Goal: Task Accomplishment & Management: Use online tool/utility

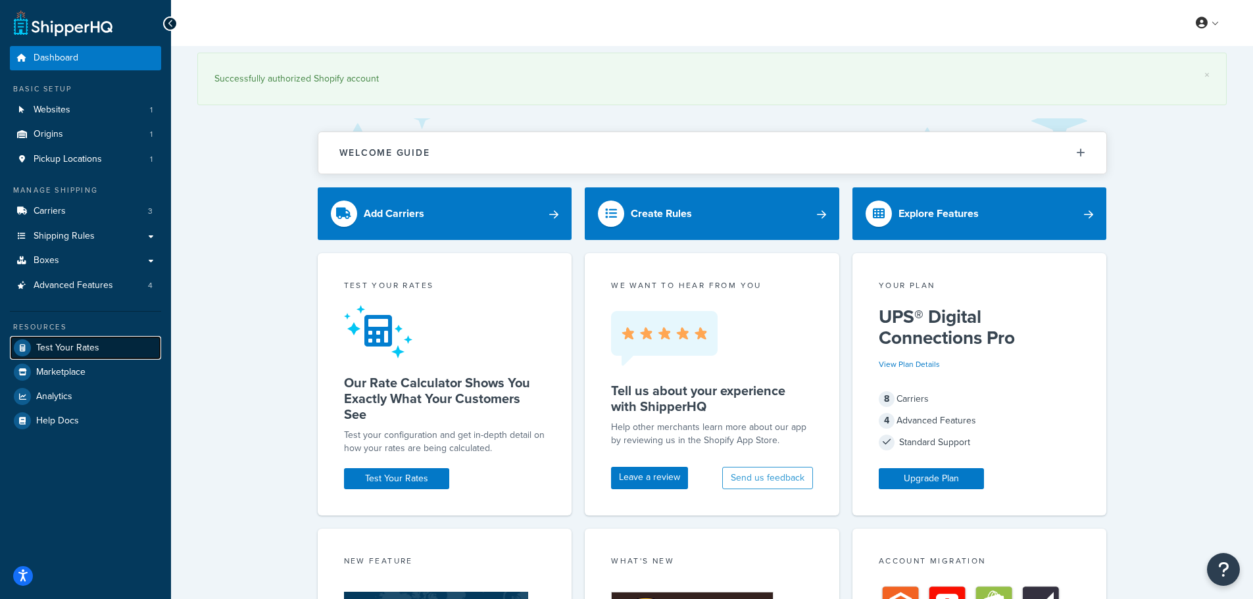
click at [71, 343] on span "Test Your Rates" at bounding box center [67, 348] width 63 height 11
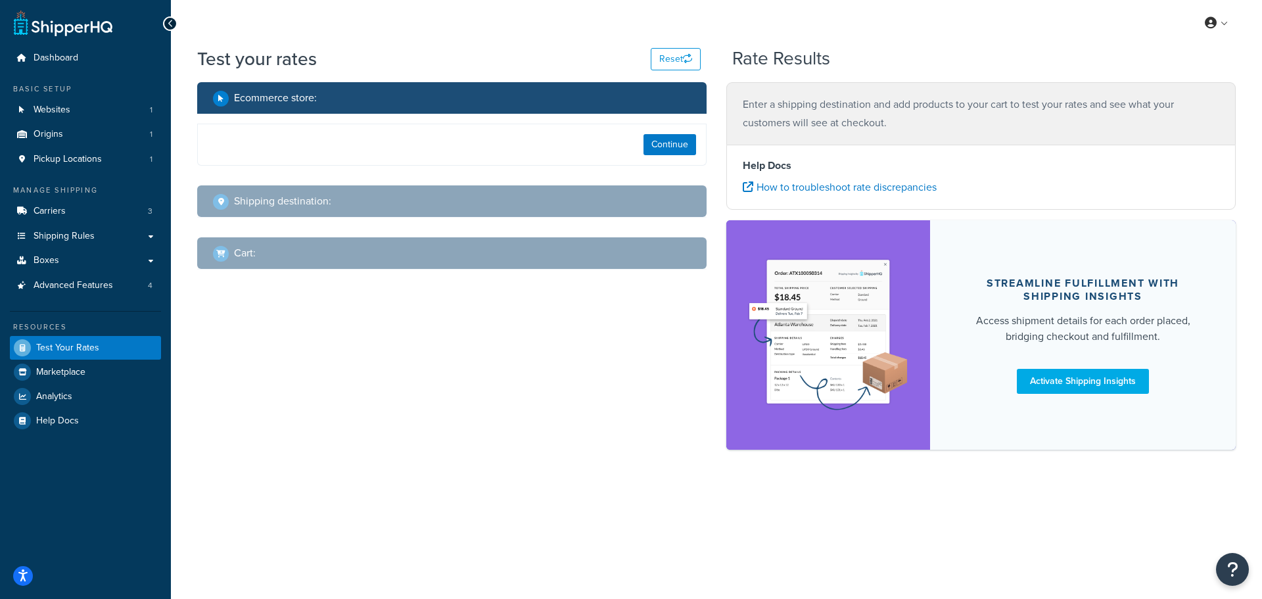
select select "[GEOGRAPHIC_DATA]"
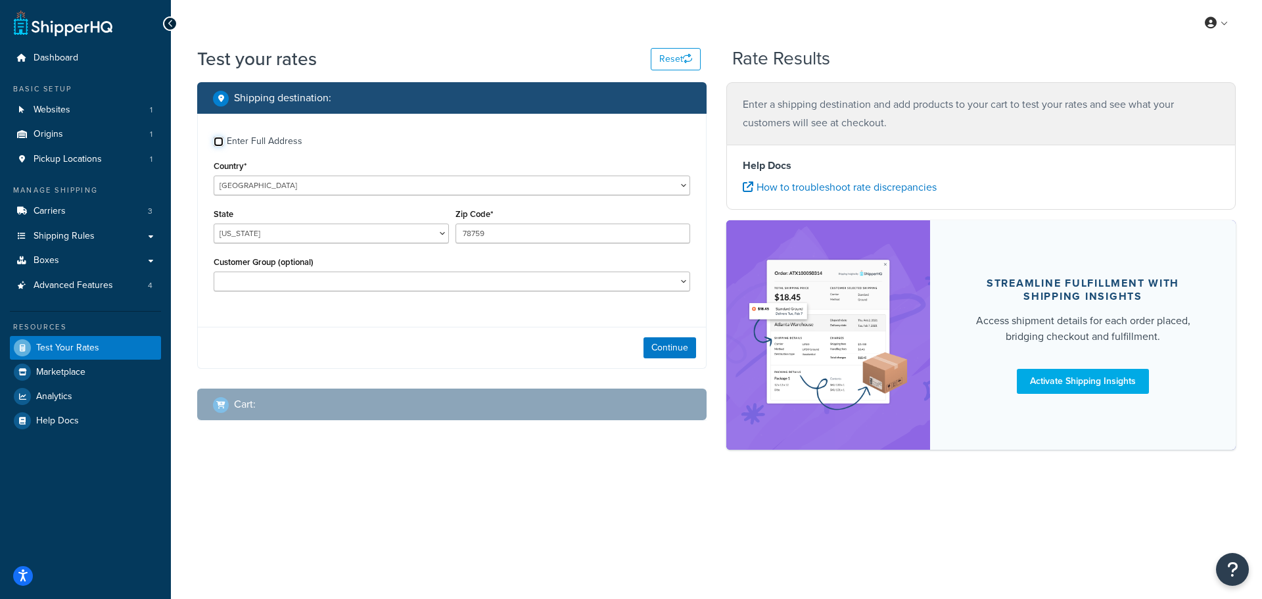
click at [222, 141] on input "Enter Full Address" at bounding box center [219, 142] width 10 height 10
checkbox input "true"
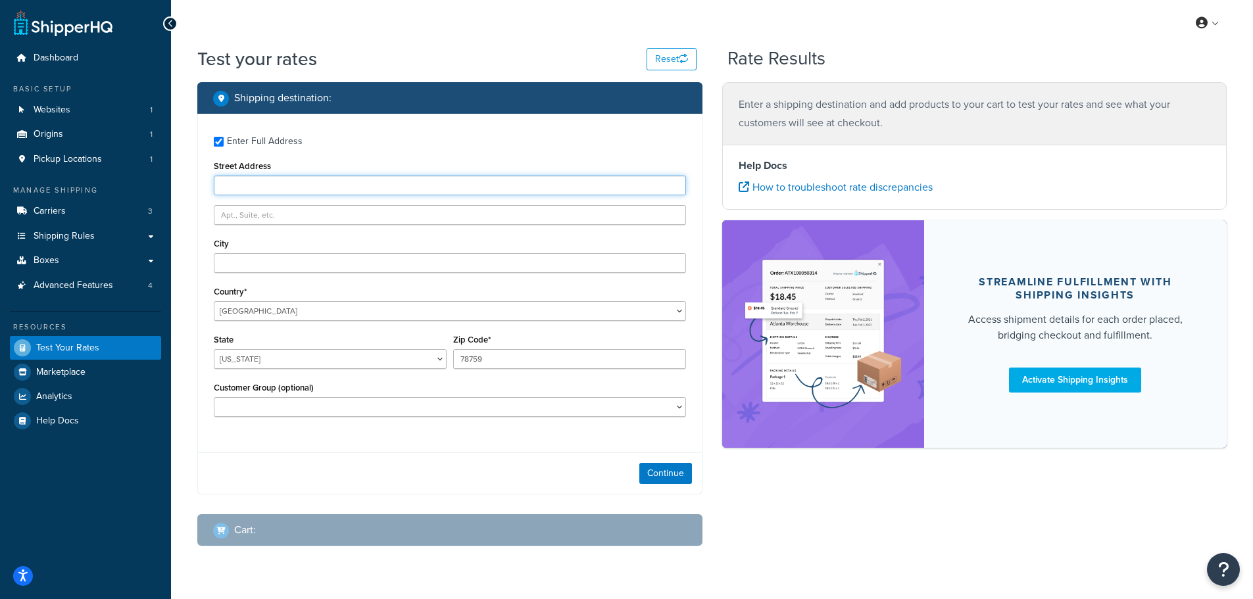
click at [253, 185] on input "Street Address" at bounding box center [450, 186] width 472 height 20
type input "[STREET_ADDRESS][PERSON_NAME]"
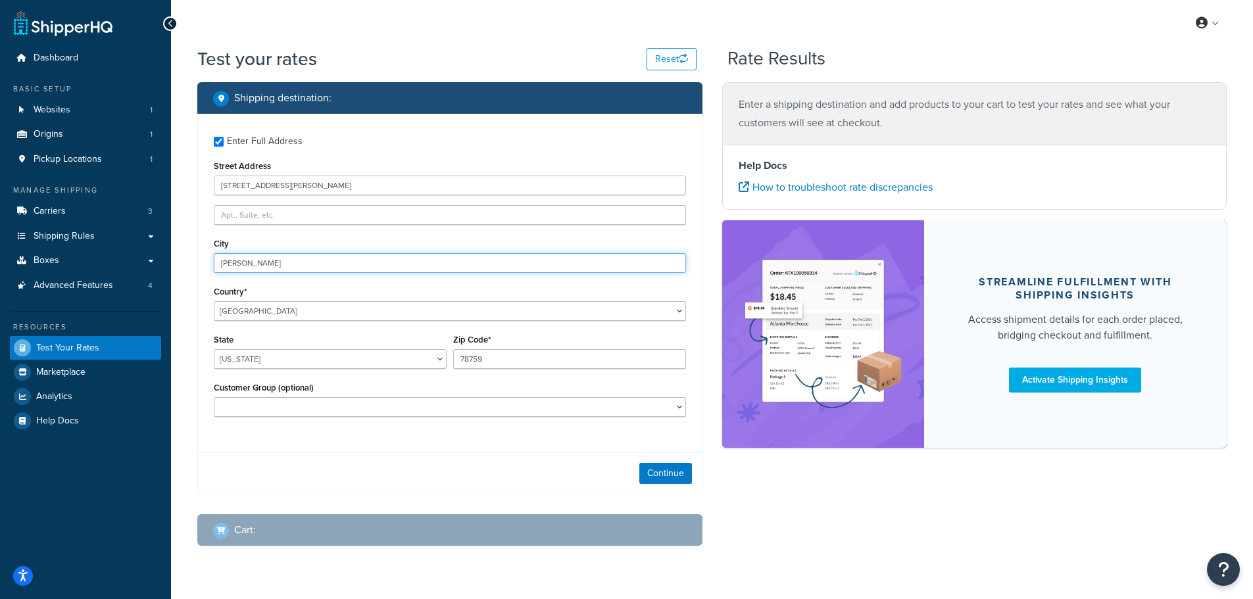
type input "Wilson"
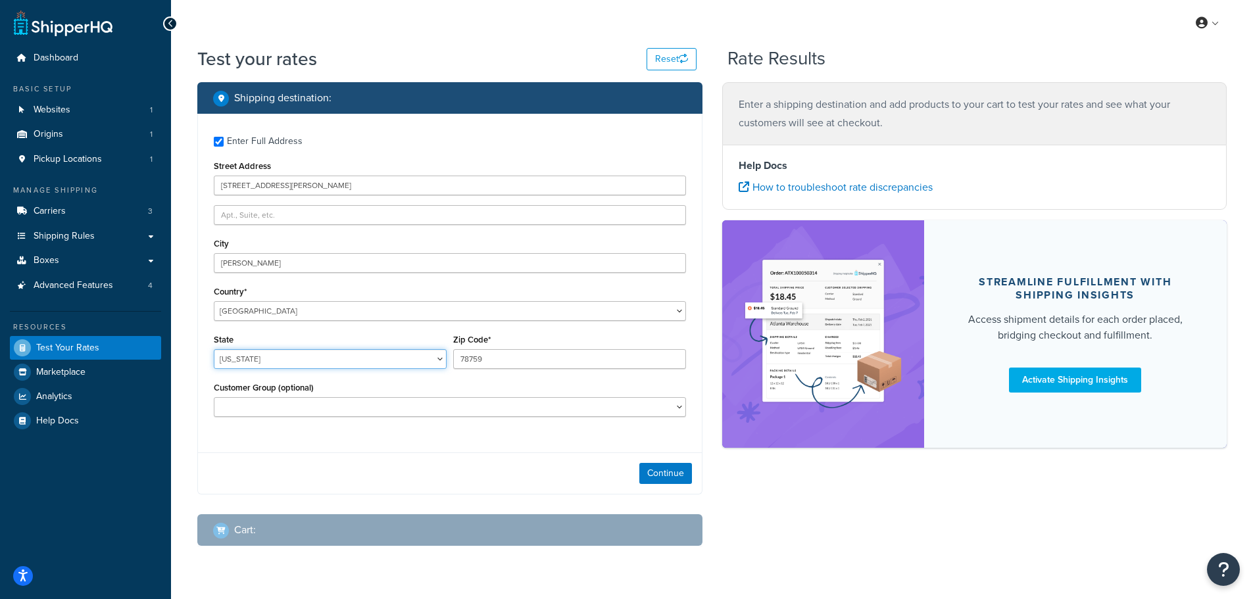
select select "NC"
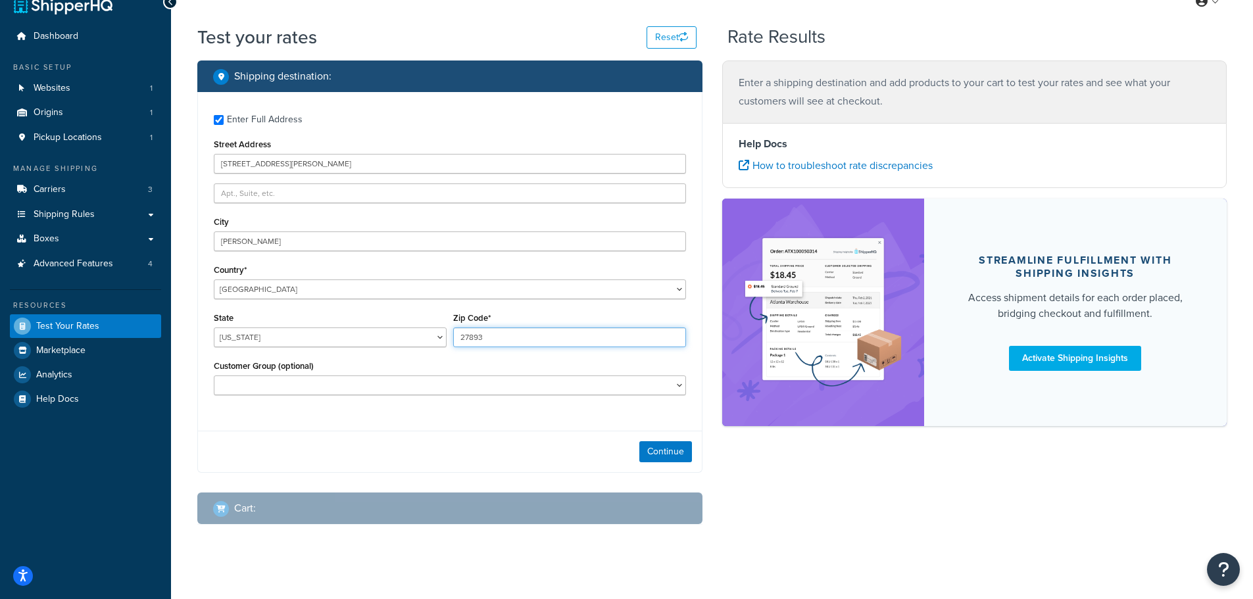
scroll to position [33, 0]
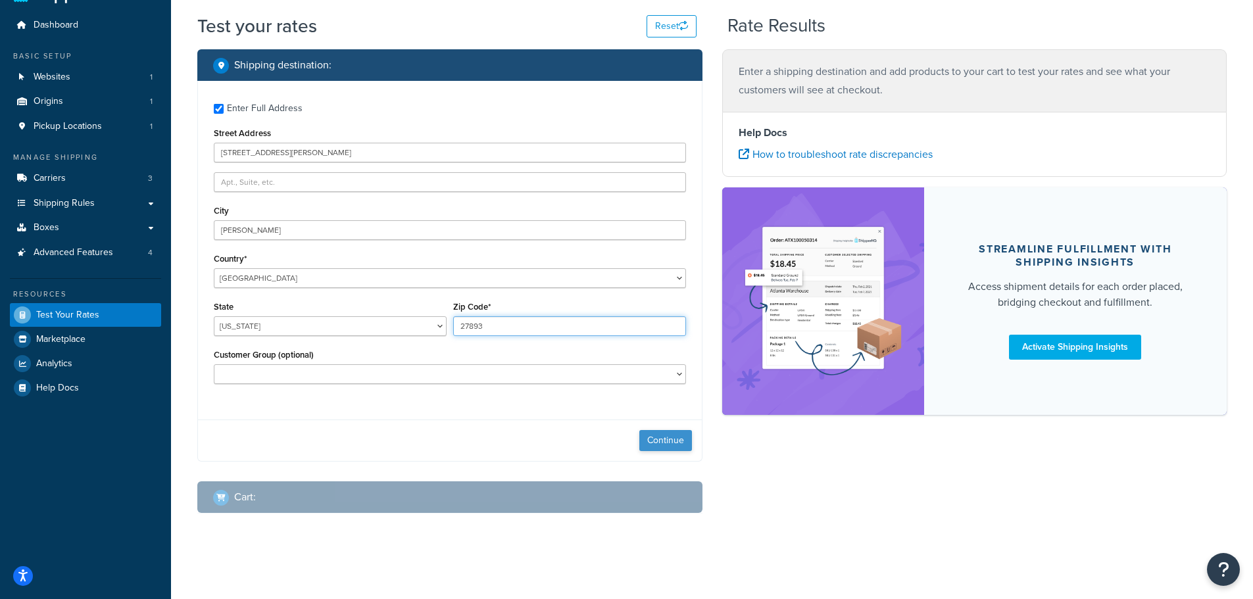
type input "27893"
click at [649, 438] on button "Continue" at bounding box center [665, 440] width 53 height 21
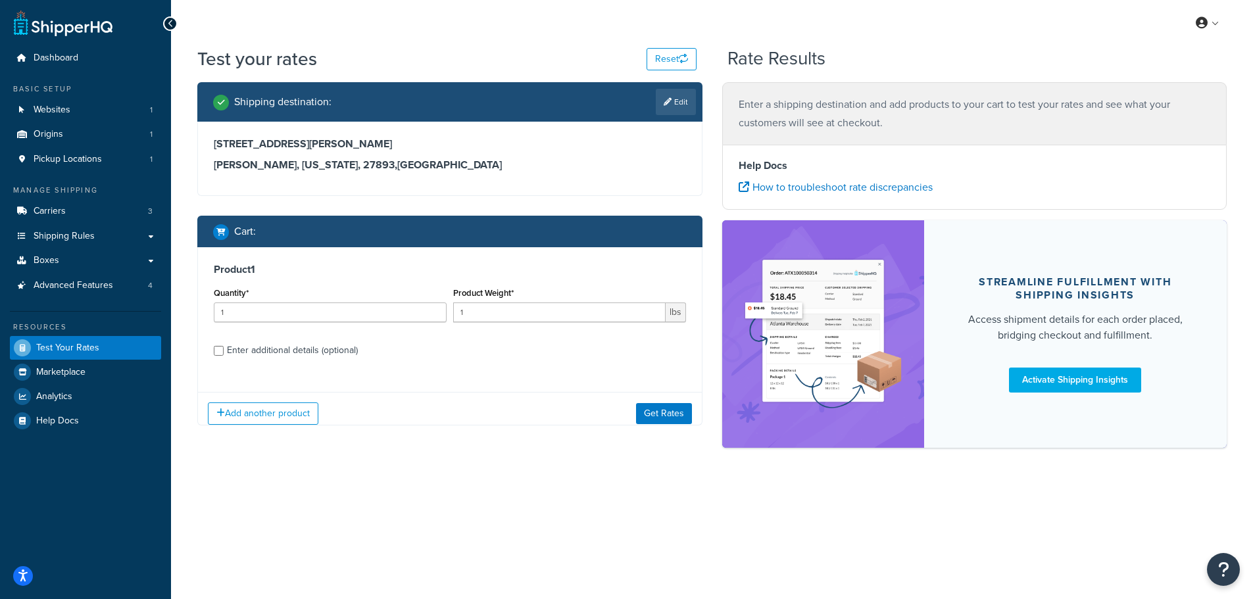
scroll to position [0, 0]
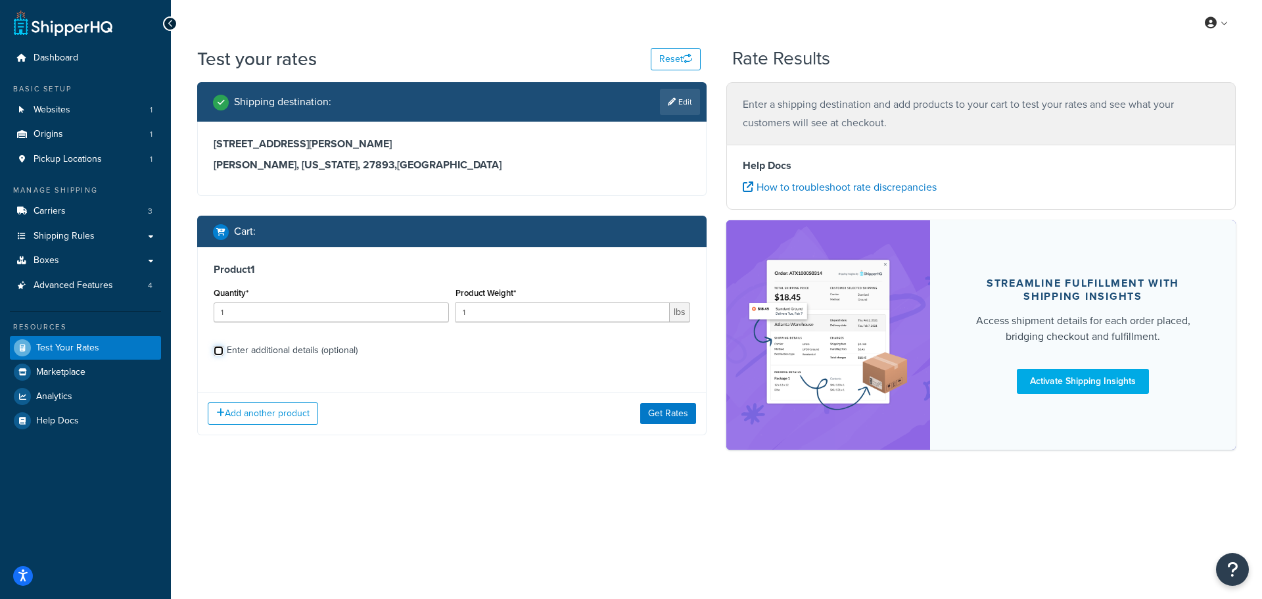
click at [219, 350] on input "Enter additional details (optional)" at bounding box center [219, 351] width 10 height 10
checkbox input "true"
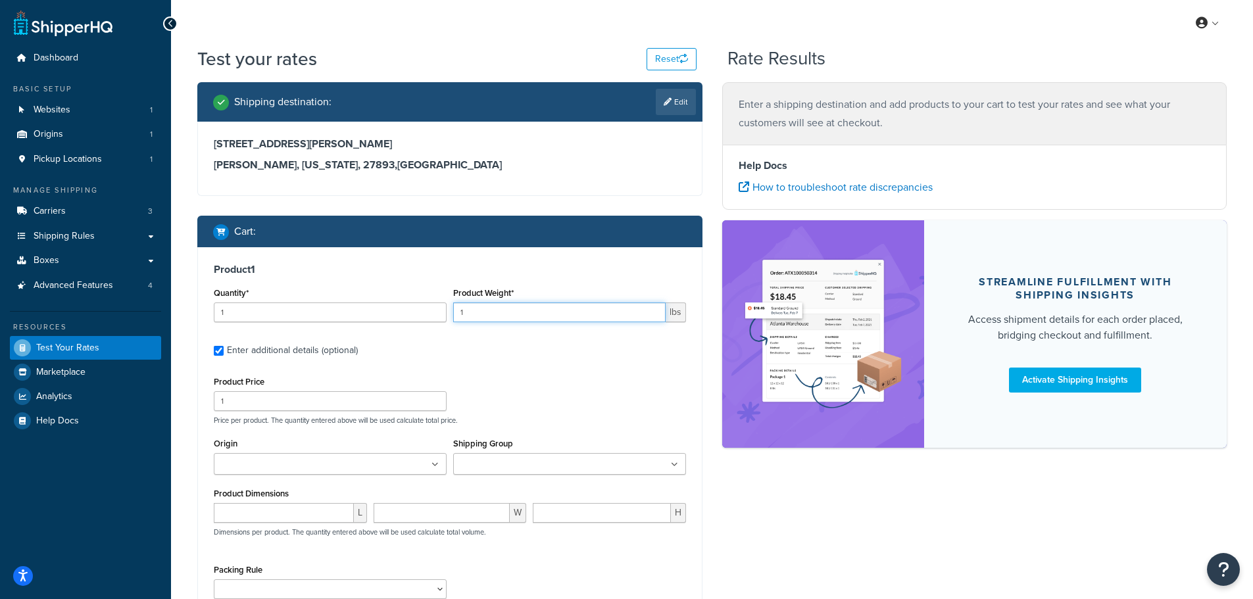
drag, startPoint x: 471, startPoint y: 312, endPoint x: 451, endPoint y: 308, distance: 20.1
click at [451, 308] on div "Product Weight* 1 lbs" at bounding box center [569, 308] width 239 height 48
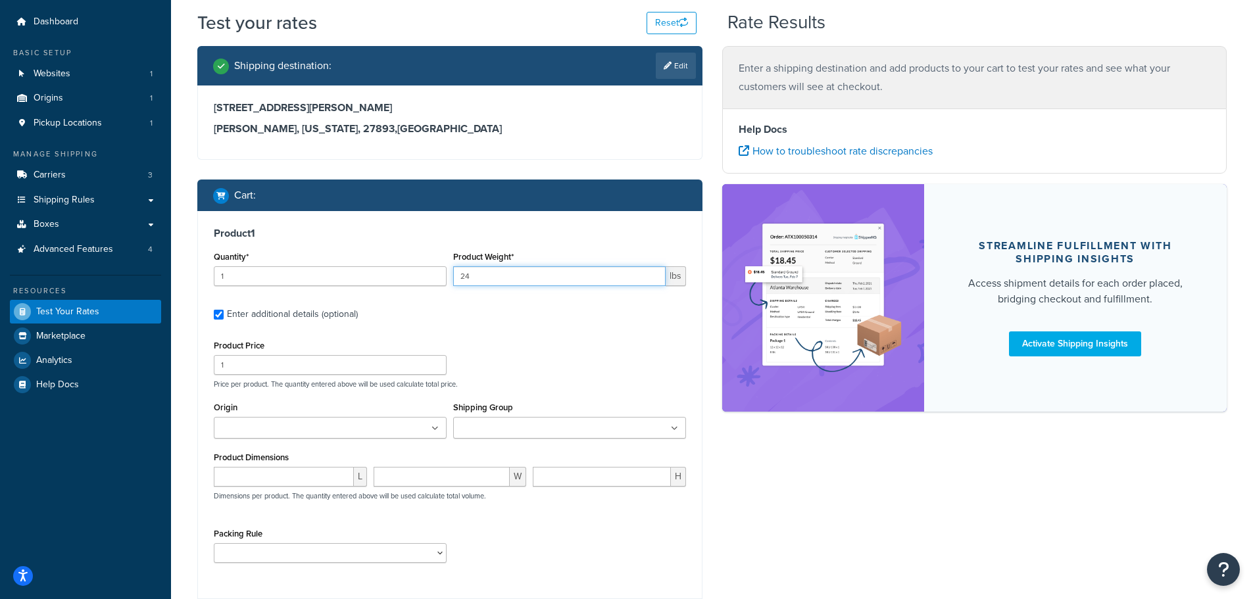
scroll to position [66, 0]
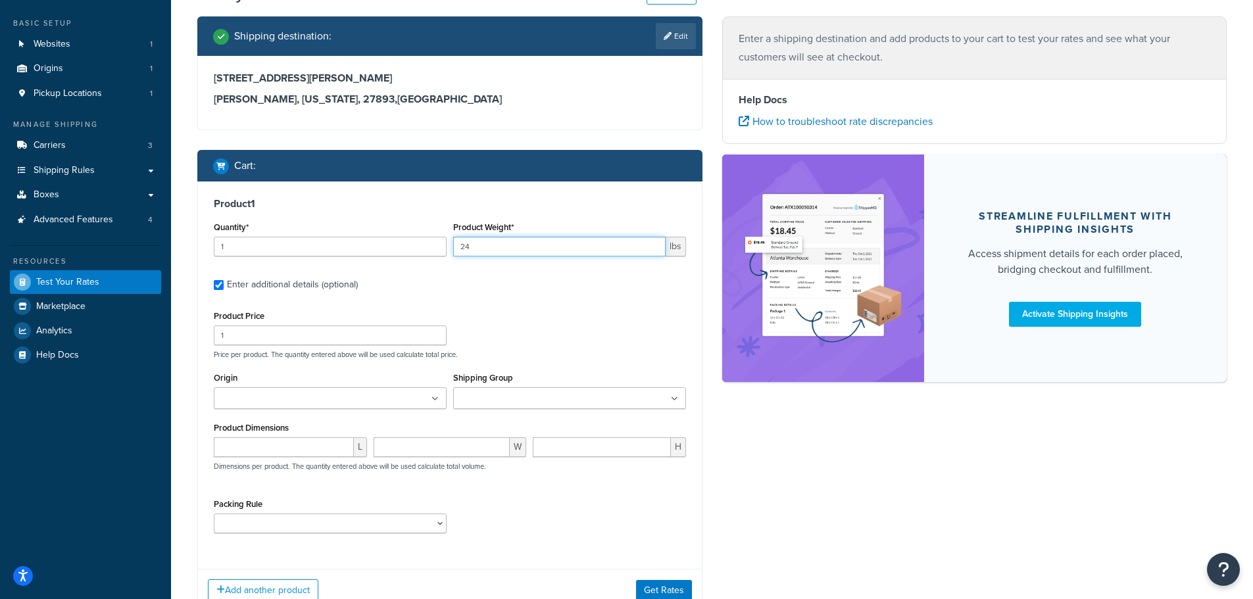
type input "24"
drag, startPoint x: 246, startPoint y: 341, endPoint x: 186, endPoint y: 329, distance: 60.9
click at [186, 329] on div "Test your rates Reset Rate Results Shipping destination : Edit 6600 Ward Boulev…" at bounding box center [712, 322] width 1082 height 684
type input "200"
click at [388, 400] on ul at bounding box center [330, 398] width 233 height 22
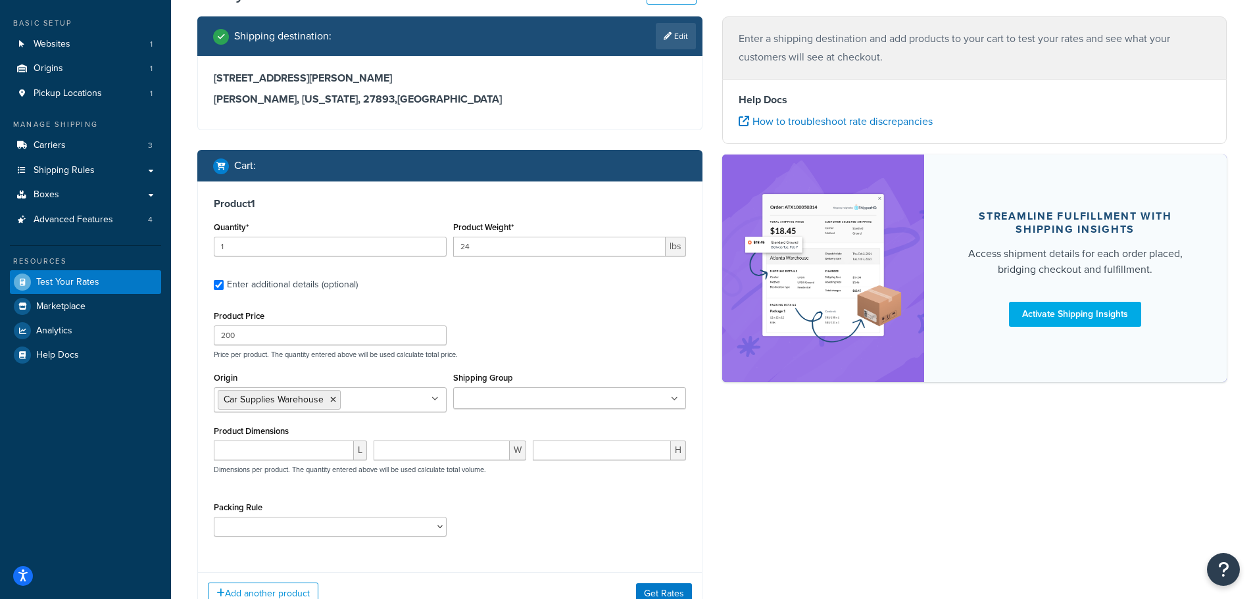
click at [499, 396] on input "Shipping Group" at bounding box center [515, 399] width 116 height 14
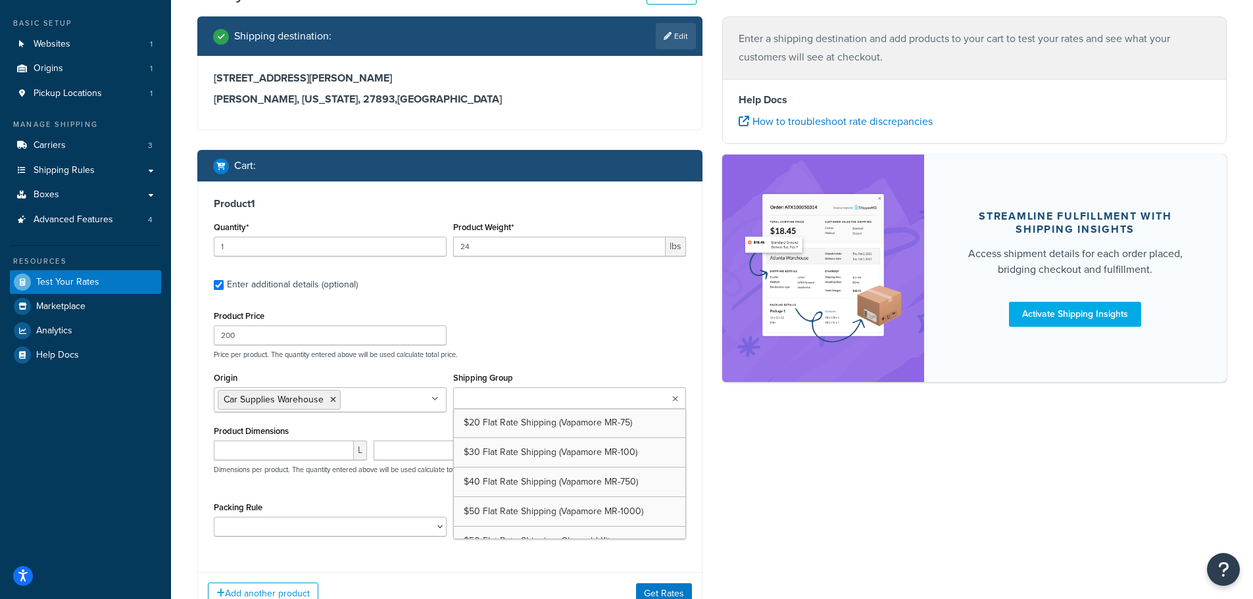
click at [499, 396] on input "Shipping Group" at bounding box center [515, 399] width 116 height 14
click at [503, 359] on p "Price per product. The quantity entered above will be used calculate total pric…" at bounding box center [449, 354] width 479 height 9
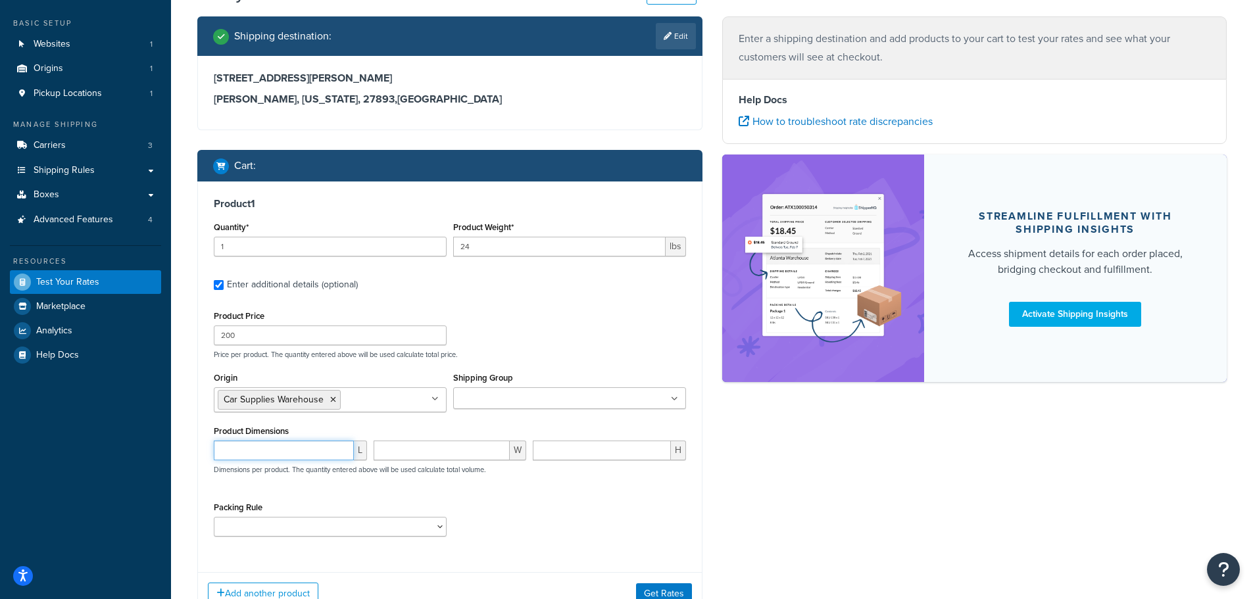
click at [314, 453] on input "number" at bounding box center [284, 451] width 140 height 20
type input "7"
type input "52"
click at [404, 535] on select "pack sep test rule ikea bookshelf" at bounding box center [330, 527] width 233 height 20
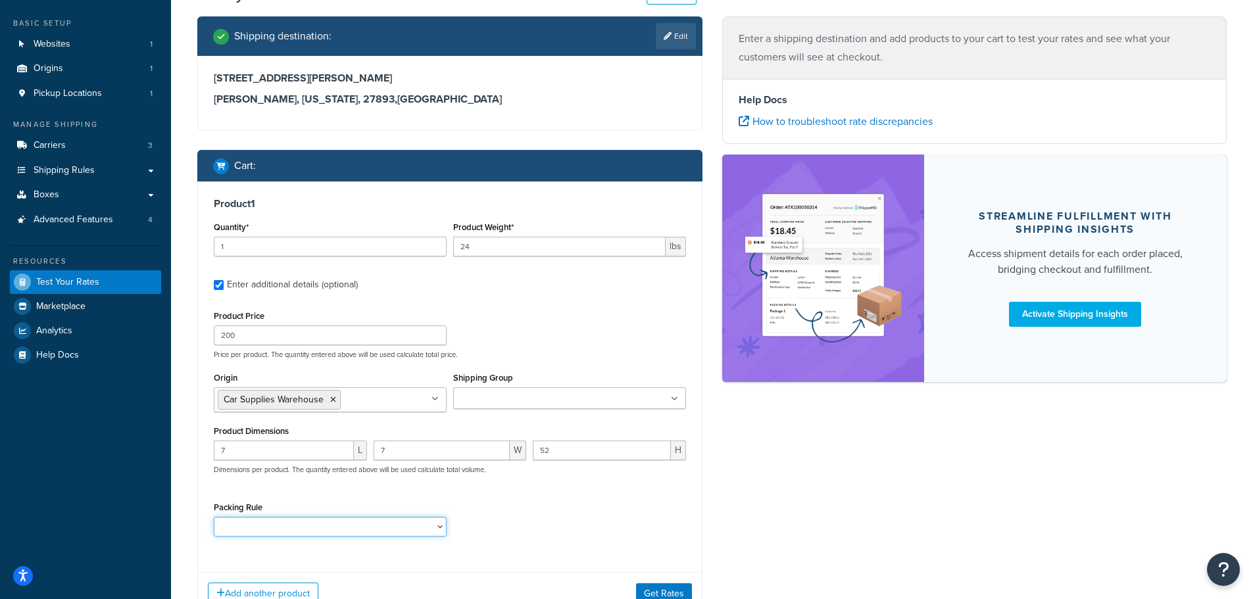
click at [406, 526] on select "pack sep test rule ikea bookshelf" at bounding box center [330, 527] width 233 height 20
click at [492, 504] on div "Packing Rule pack sep test rule ikea bookshelf" at bounding box center [449, 522] width 479 height 48
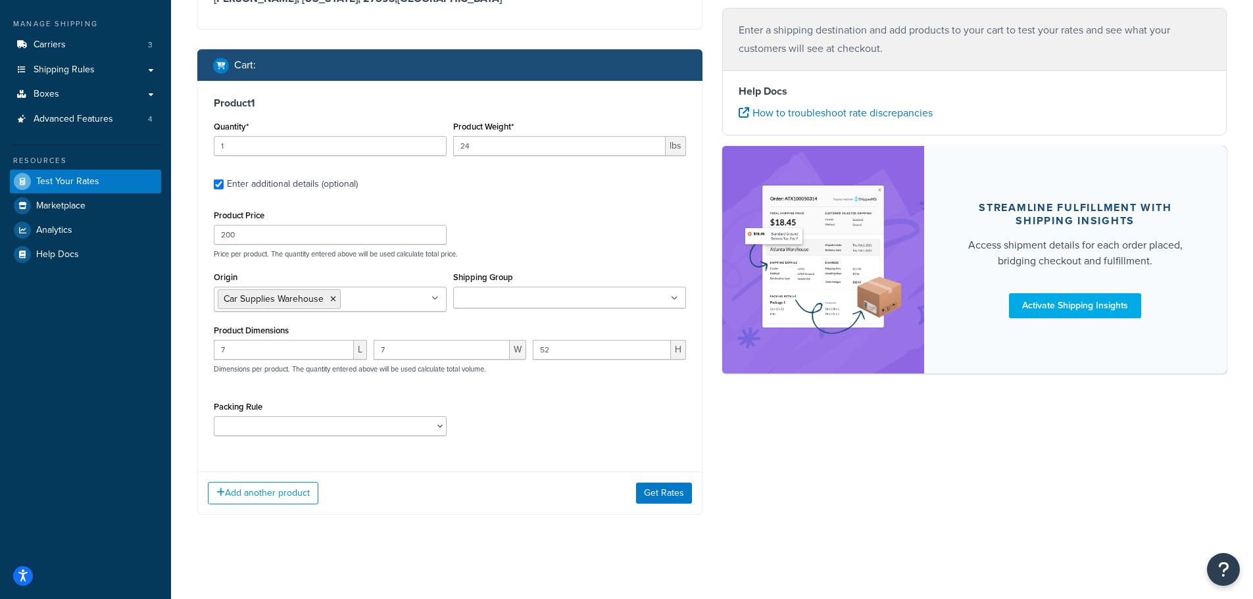
scroll to position [168, 0]
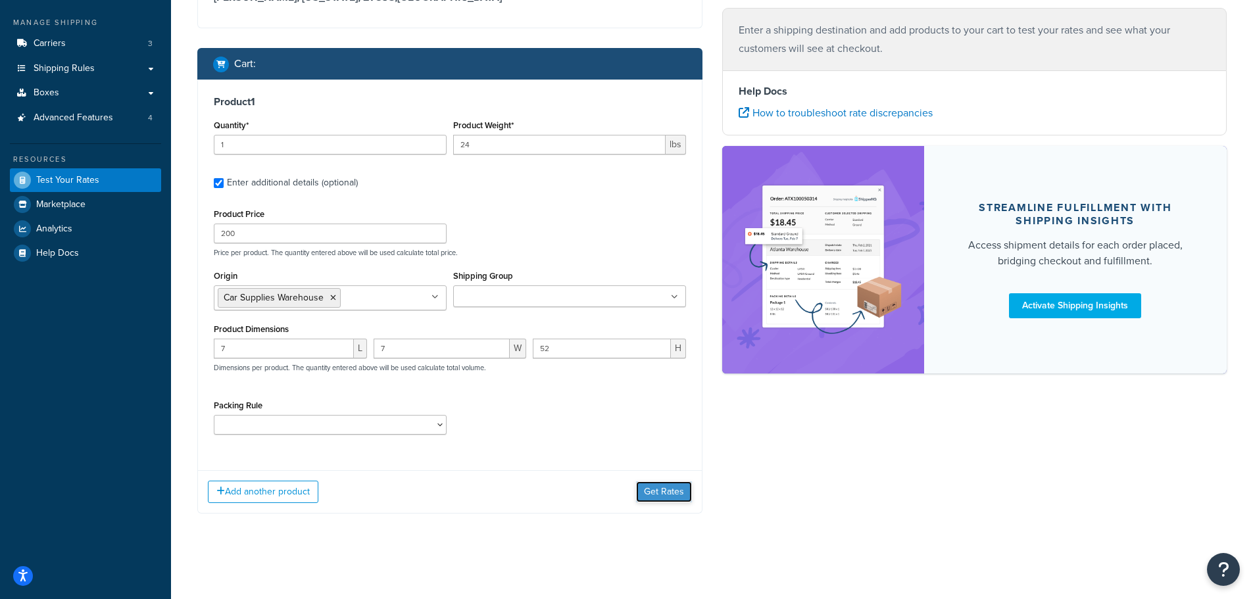
click at [655, 490] on button "Get Rates" at bounding box center [664, 491] width 56 height 21
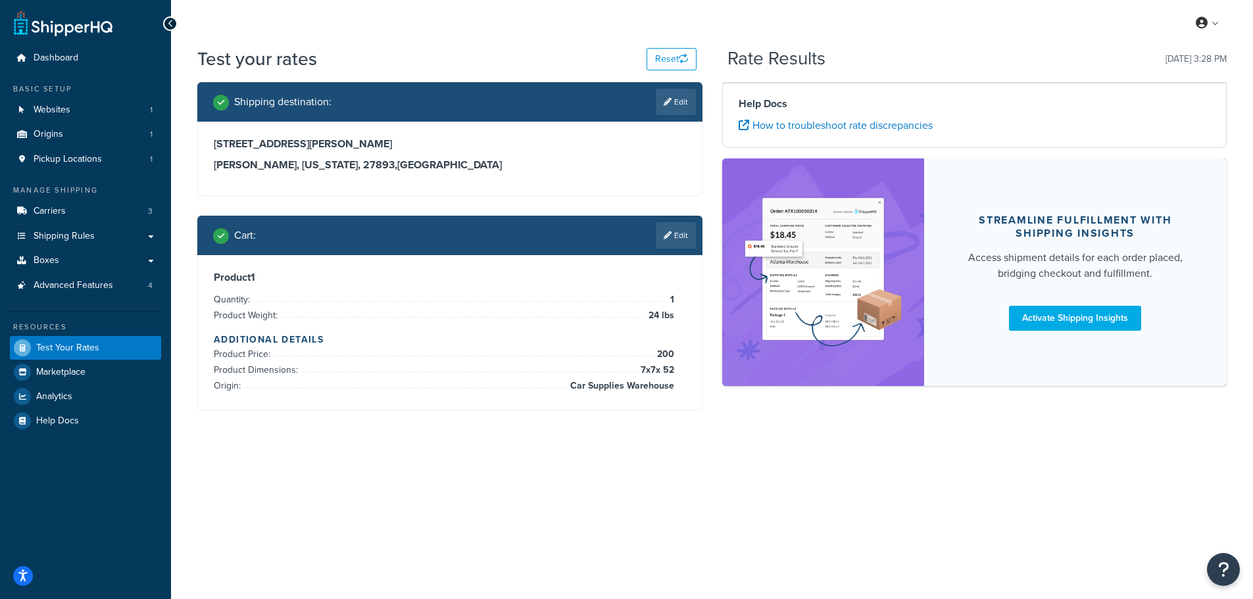
scroll to position [0, 0]
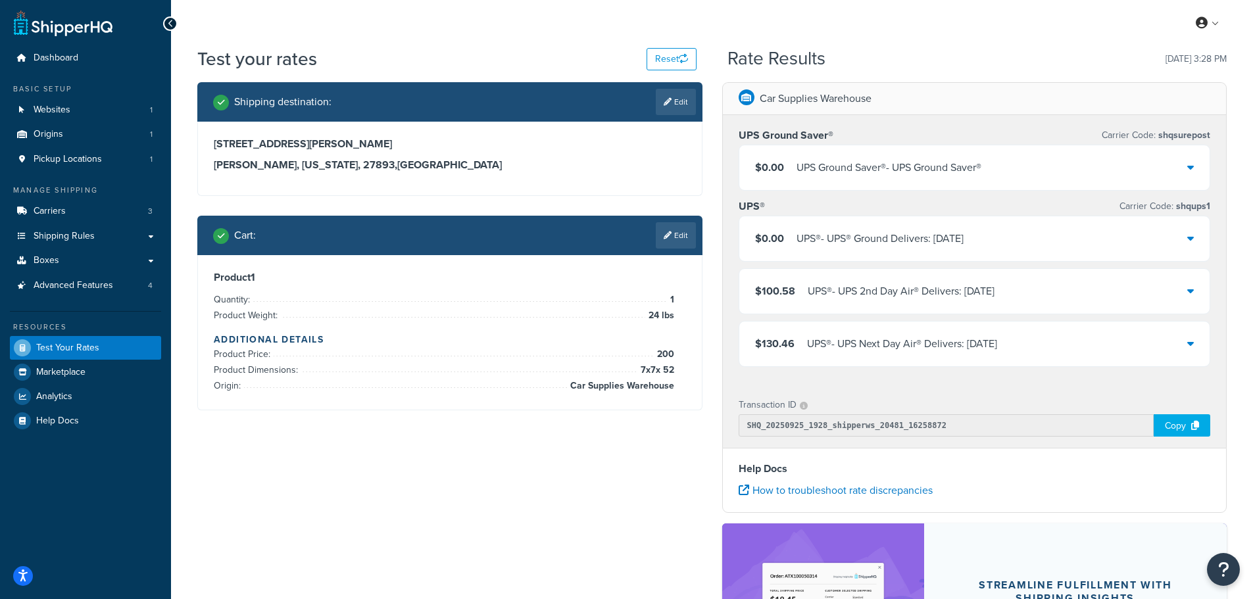
click at [989, 229] on div "$0.00 UPS® - UPS® Ground Delivers: [DATE]" at bounding box center [974, 238] width 471 height 45
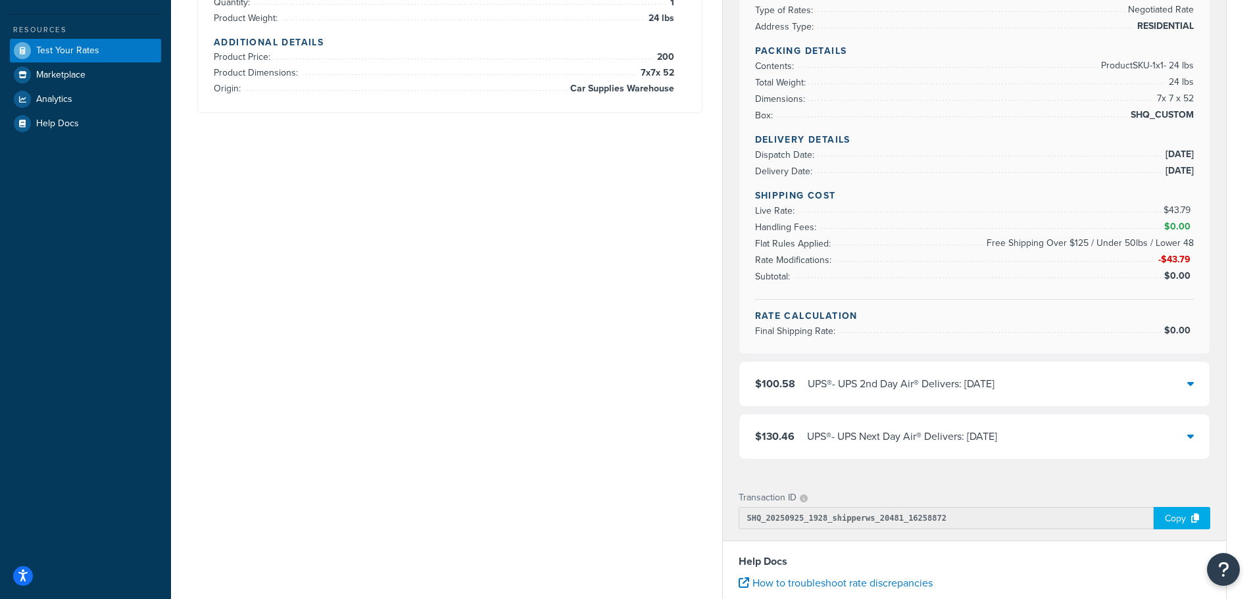
scroll to position [329, 0]
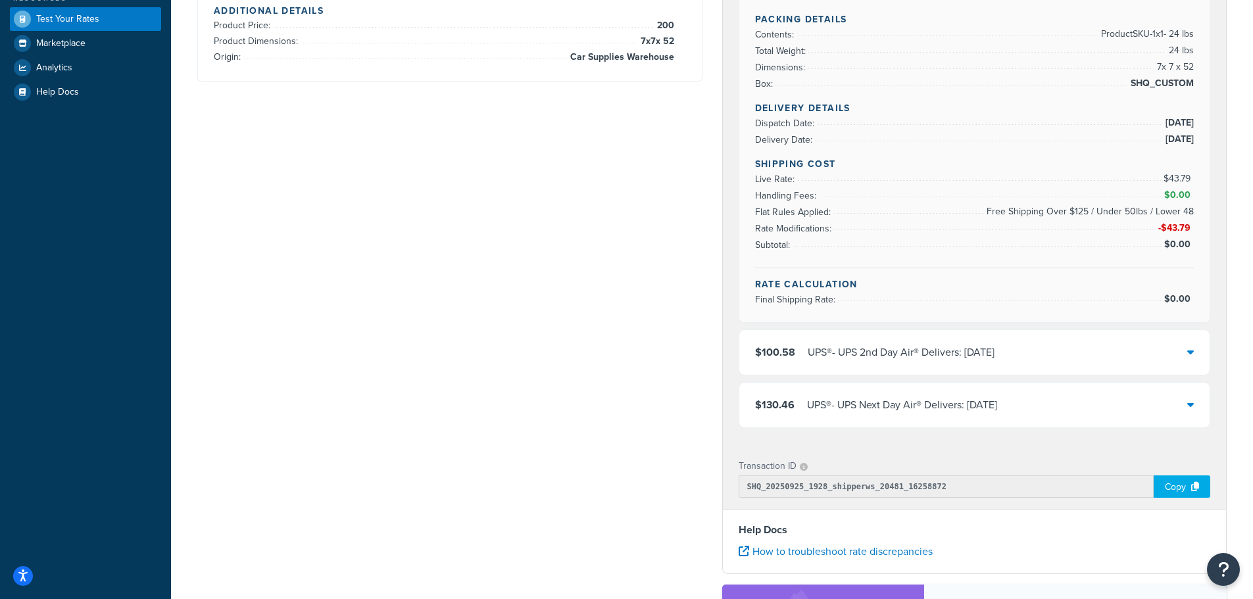
click at [874, 343] on div "UPS® - UPS 2nd Day Air® Delivers: Tue, Sep 30" at bounding box center [900, 352] width 187 height 18
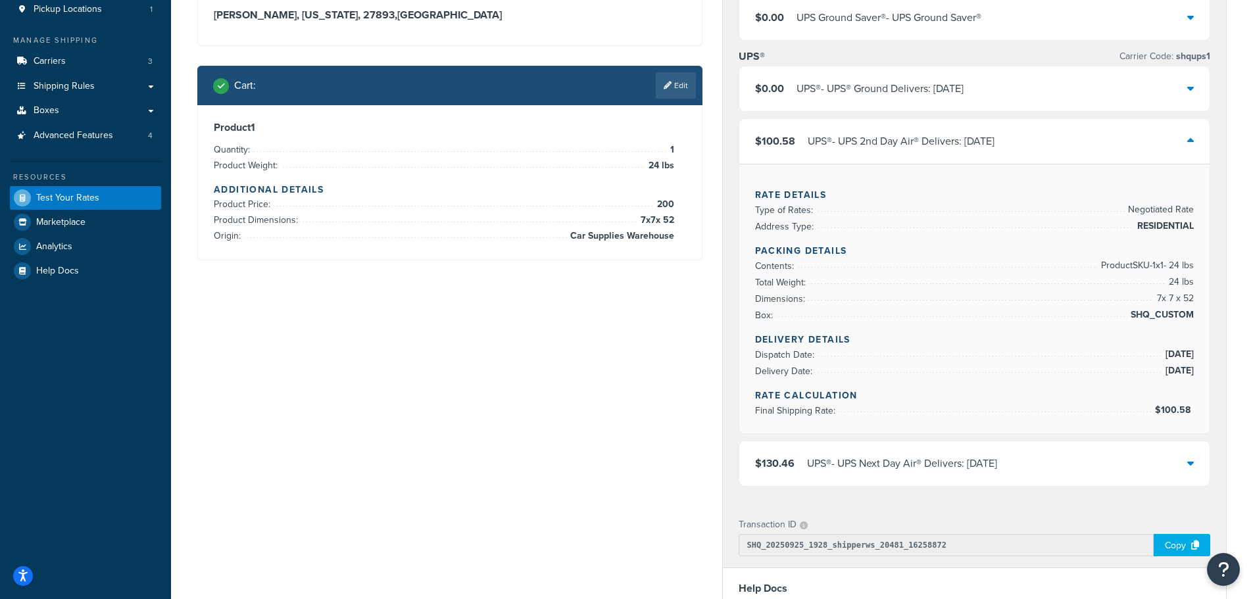
scroll to position [131, 0]
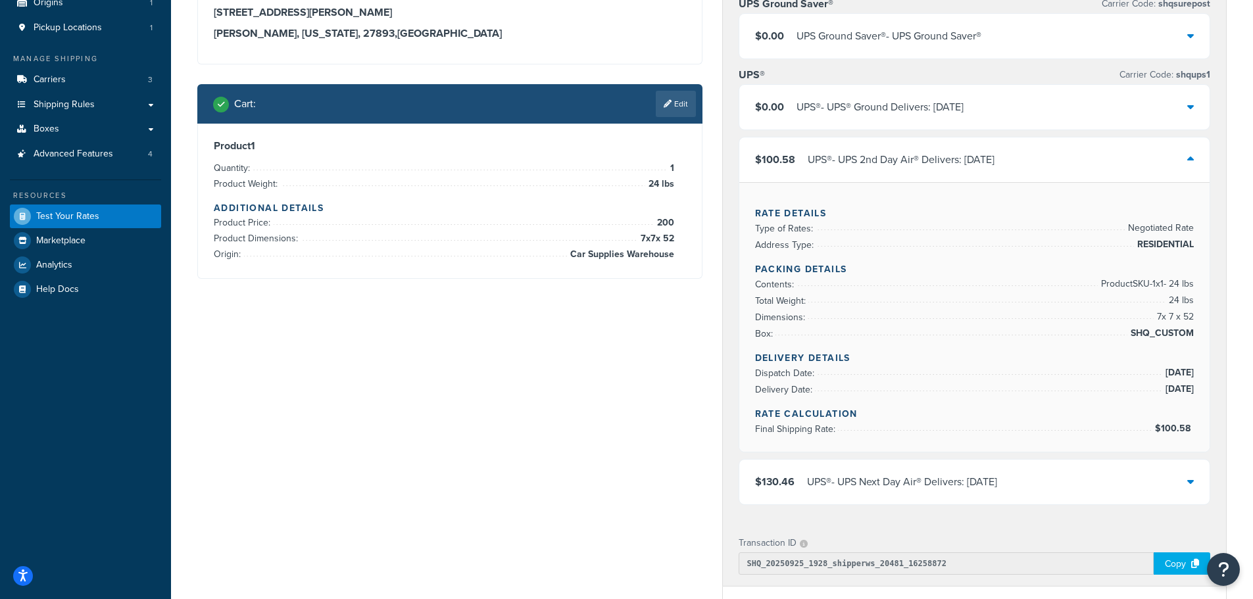
click at [940, 152] on div "UPS® - UPS 2nd Day Air® Delivers: Tue, Sep 30" at bounding box center [900, 160] width 187 height 18
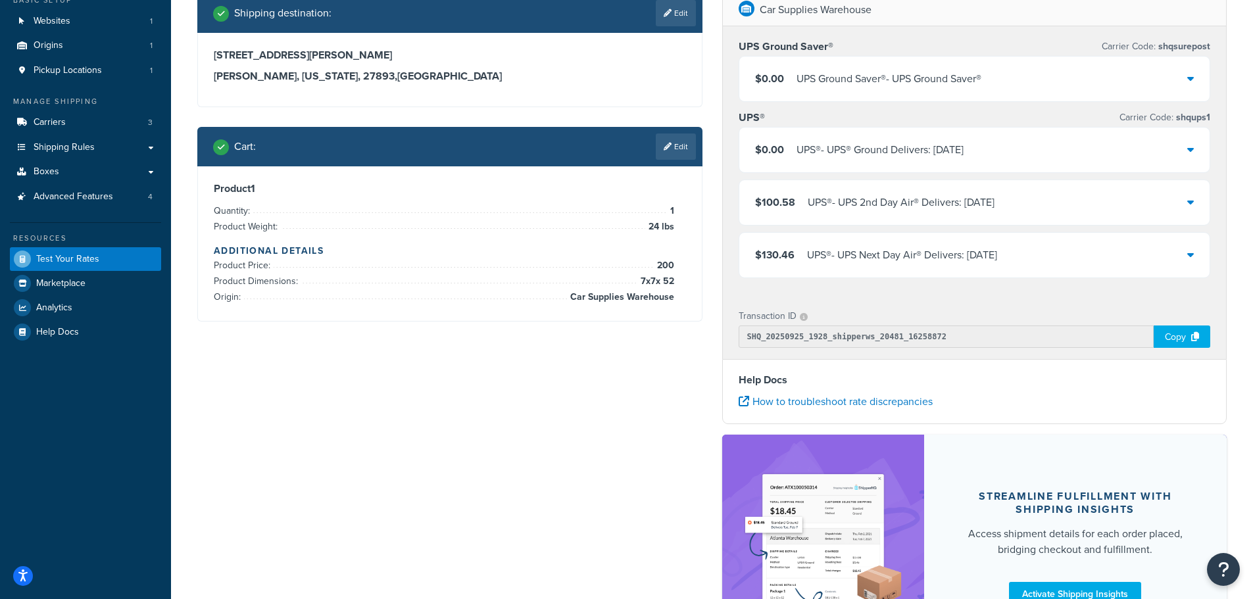
scroll to position [66, 0]
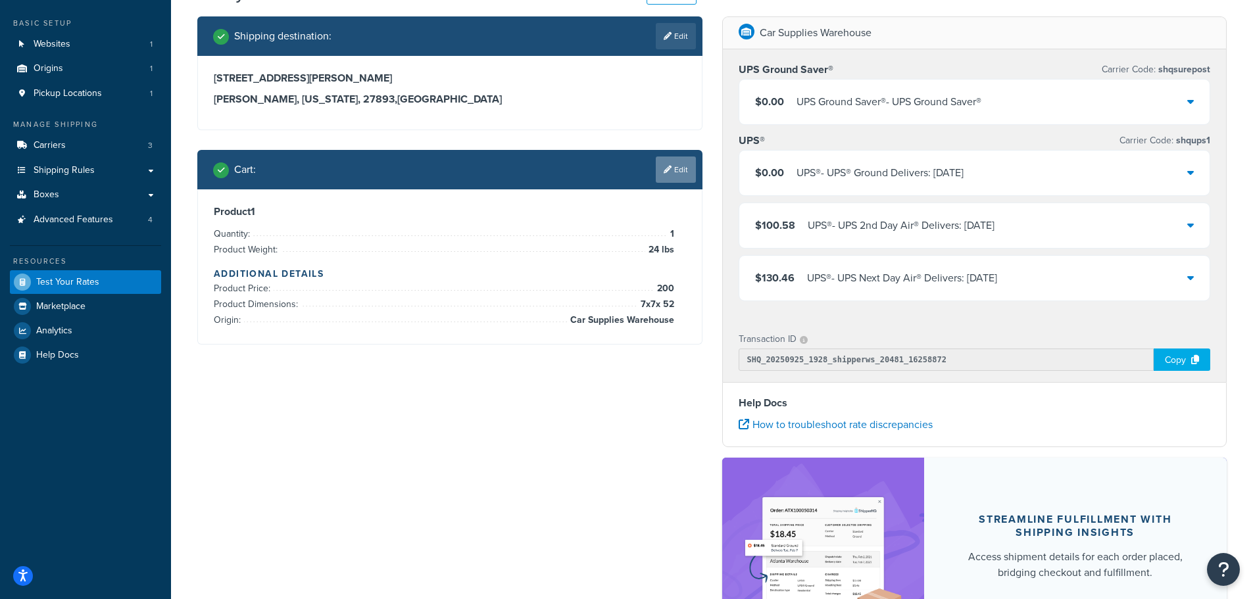
click at [679, 165] on link "Edit" at bounding box center [676, 169] width 40 height 26
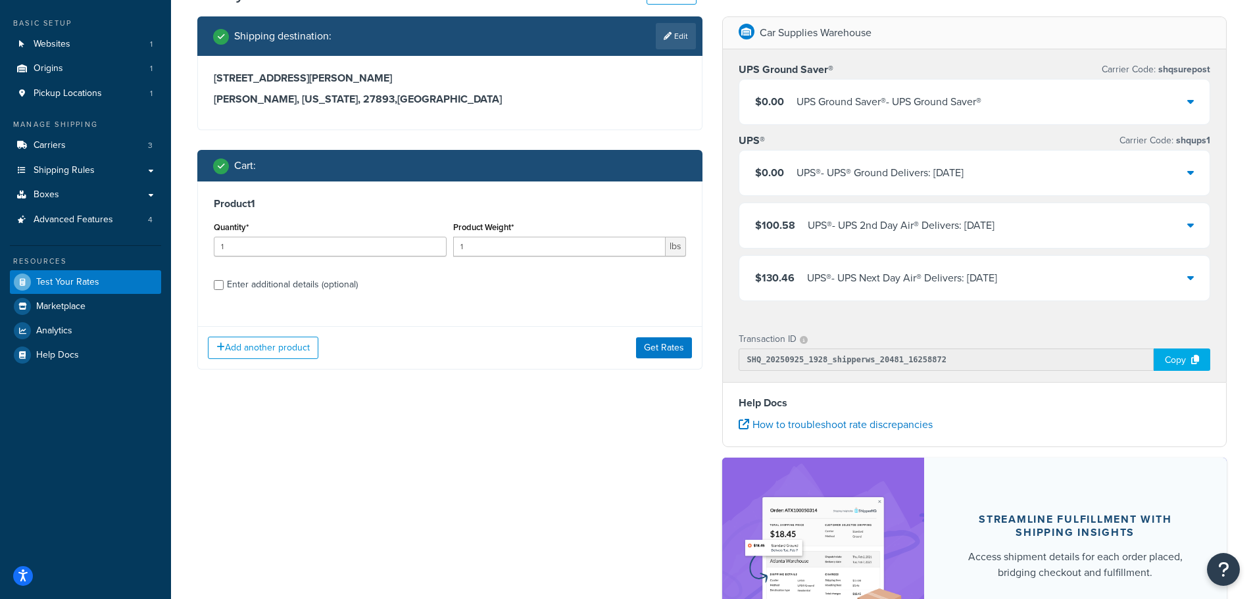
click at [270, 287] on div "Enter additional details (optional)" at bounding box center [292, 284] width 131 height 18
click at [224, 287] on input "Enter additional details (optional)" at bounding box center [219, 285] width 10 height 10
checkbox input "true"
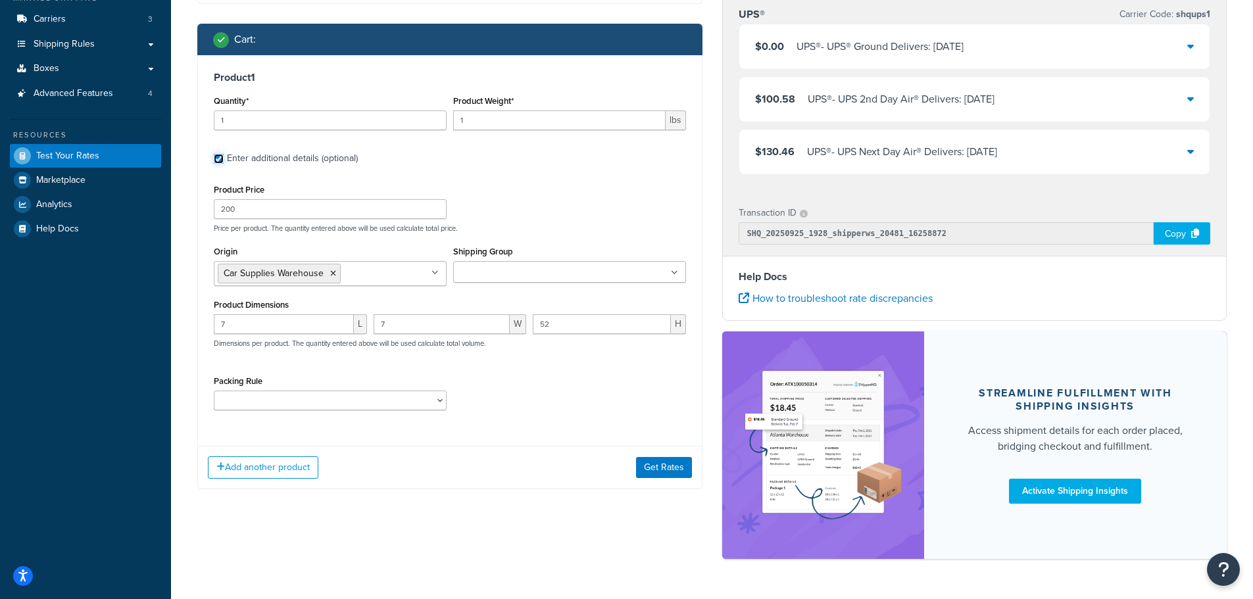
scroll to position [197, 0]
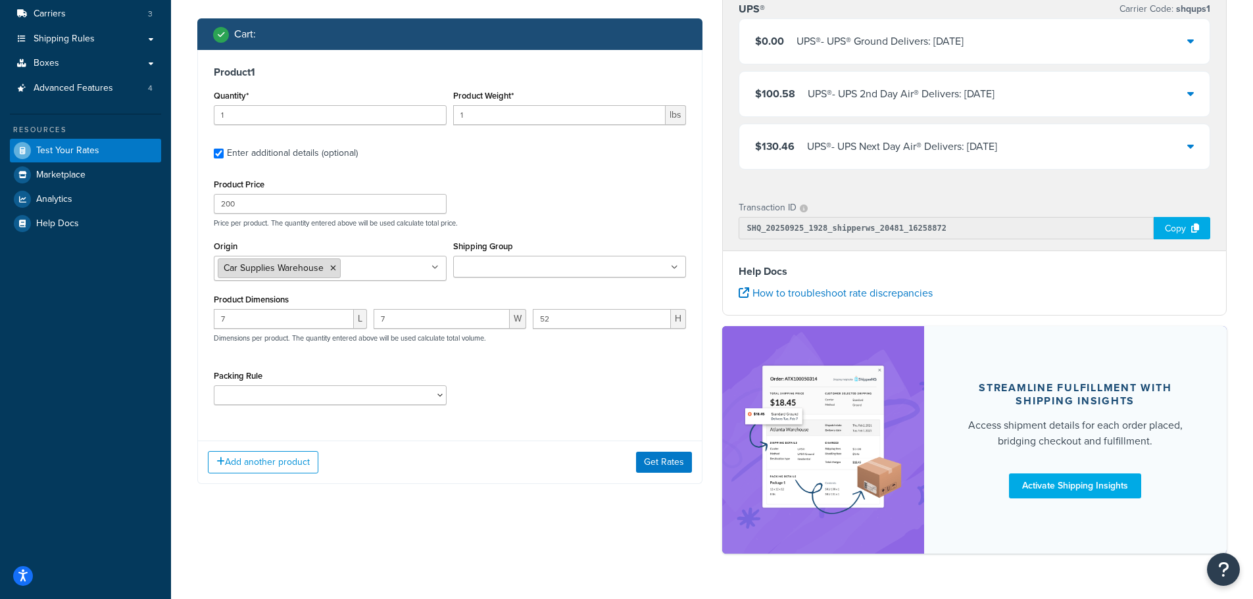
click at [332, 266] on icon at bounding box center [333, 268] width 6 height 8
click at [526, 439] on div "Add another product Get Rates" at bounding box center [450, 458] width 504 height 43
click at [672, 458] on button "Get Rates" at bounding box center [664, 458] width 56 height 21
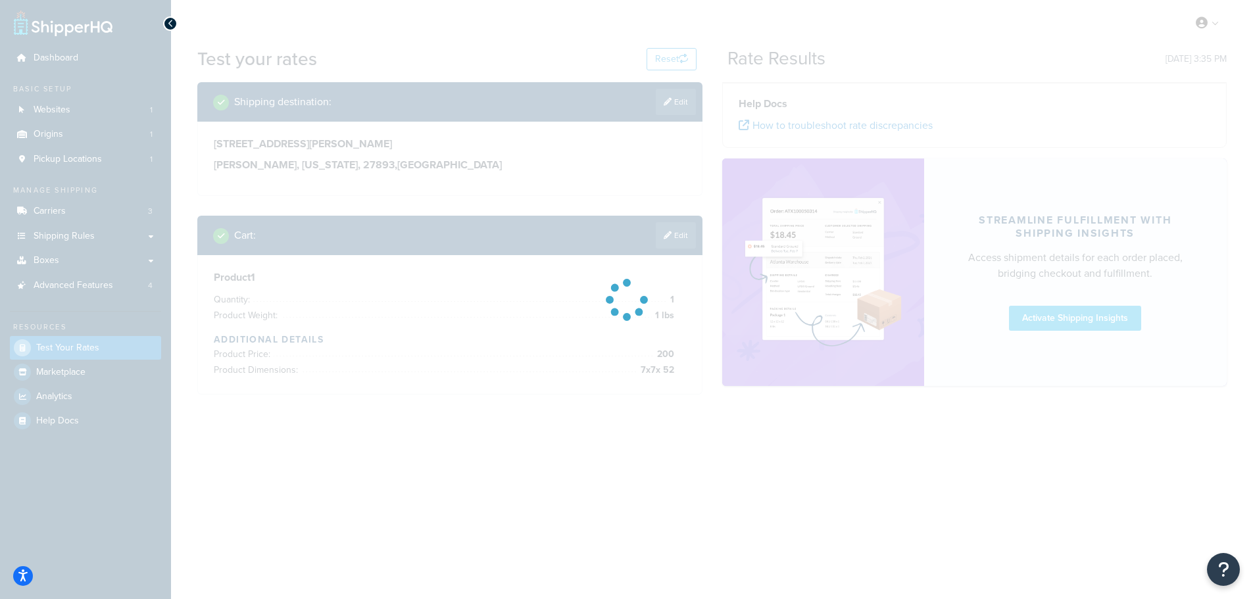
scroll to position [0, 0]
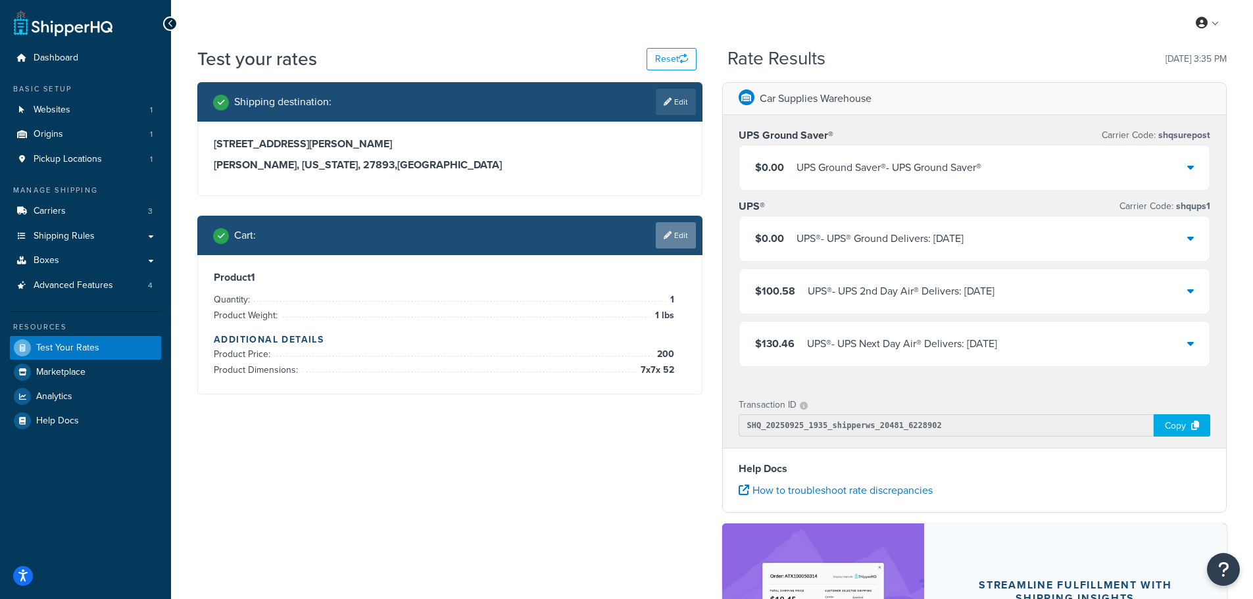
click at [673, 237] on link "Edit" at bounding box center [676, 235] width 40 height 26
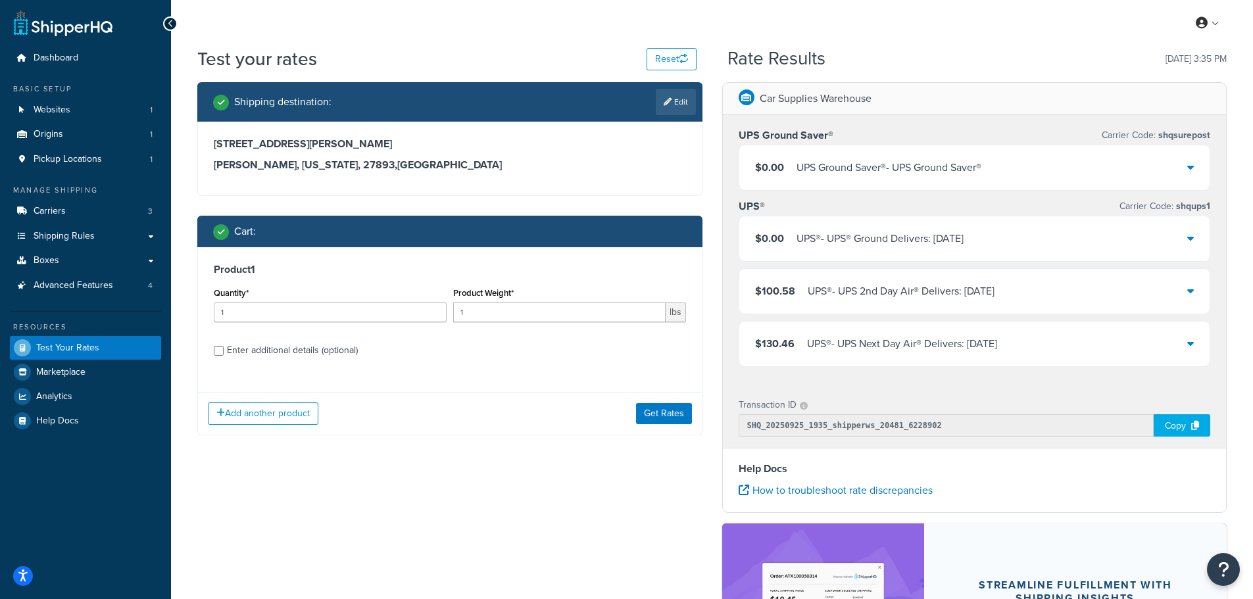
click at [271, 347] on div "Enter additional details (optional)" at bounding box center [292, 350] width 131 height 18
click at [224, 347] on input "Enter additional details (optional)" at bounding box center [219, 351] width 10 height 10
checkbox input "true"
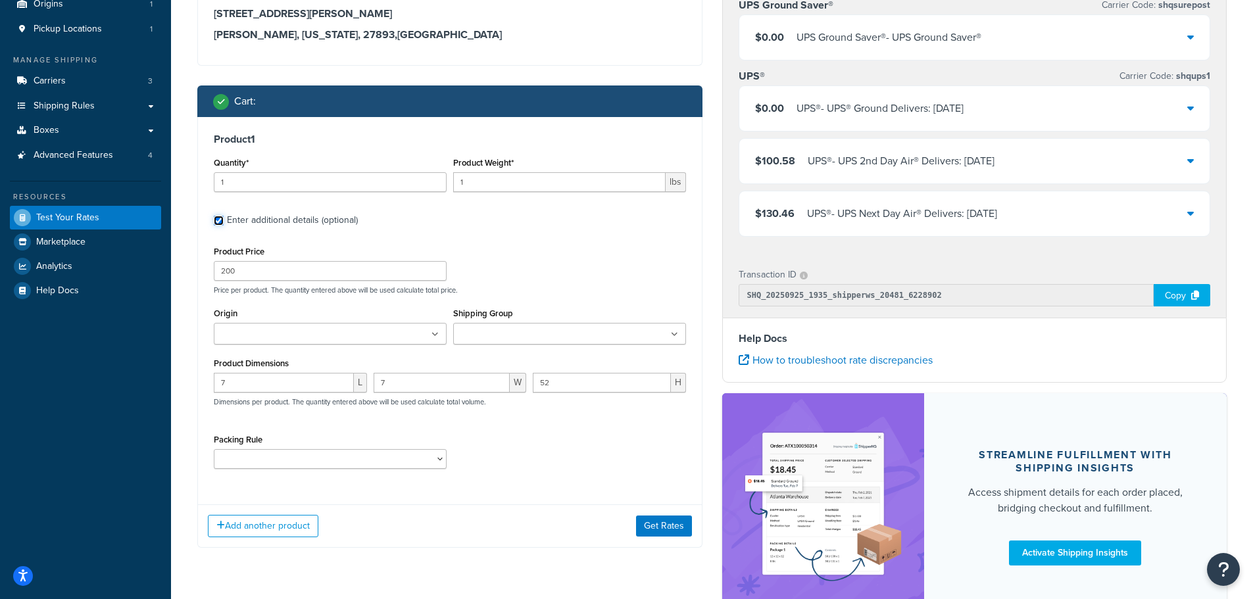
scroll to position [131, 0]
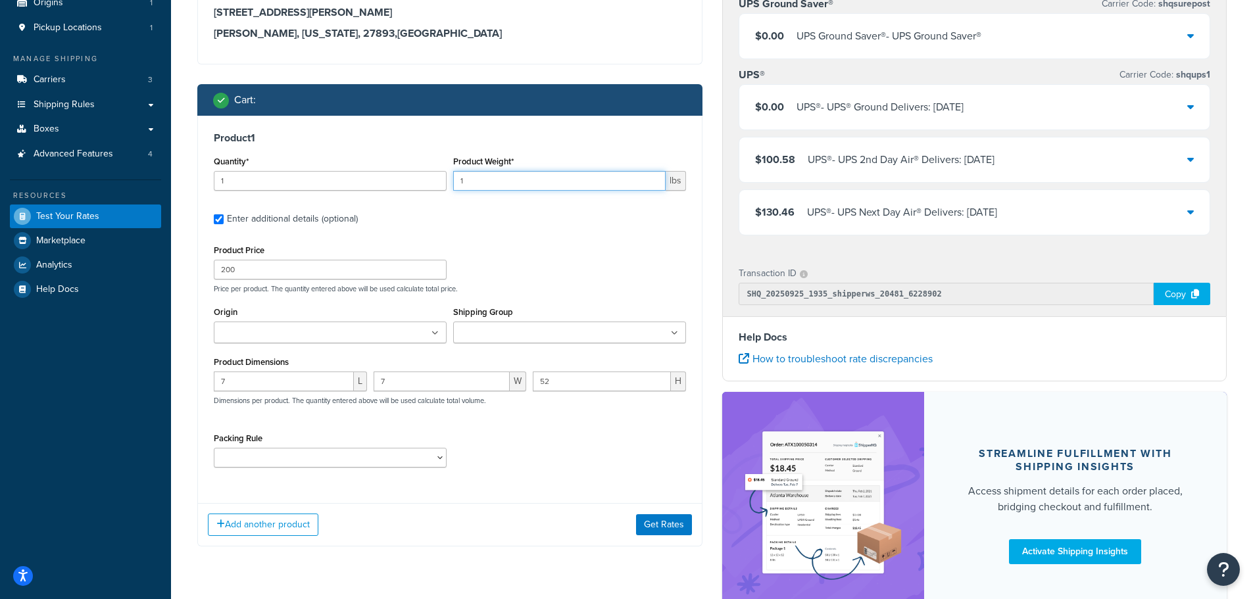
drag, startPoint x: 473, startPoint y: 178, endPoint x: 435, endPoint y: 173, distance: 38.5
click at [435, 173] on div "Quantity* 1 Product Weight* 1 lbs" at bounding box center [449, 177] width 479 height 48
type input "24"
drag, startPoint x: 245, startPoint y: 268, endPoint x: 192, endPoint y: 266, distance: 53.3
click at [197, 267] on div "Shipping destination : Edit 6600 Ward Boulevard Wilson, North Carolina, 27893 ,…" at bounding box center [449, 258] width 525 height 615
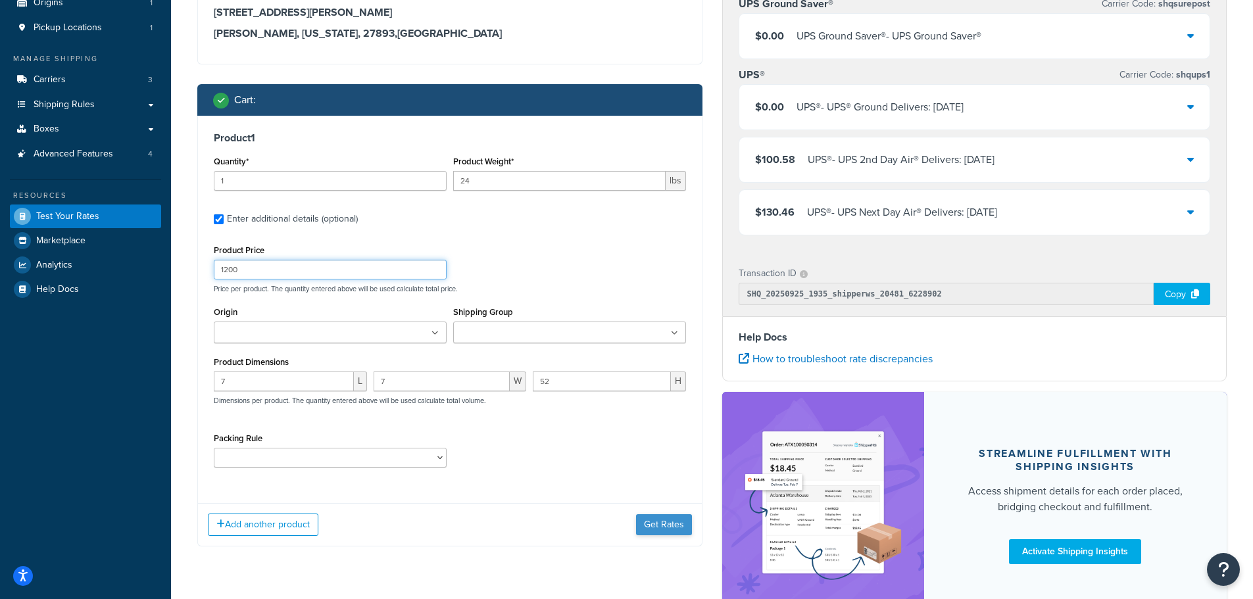
type input "1200"
click at [671, 524] on button "Get Rates" at bounding box center [664, 524] width 56 height 21
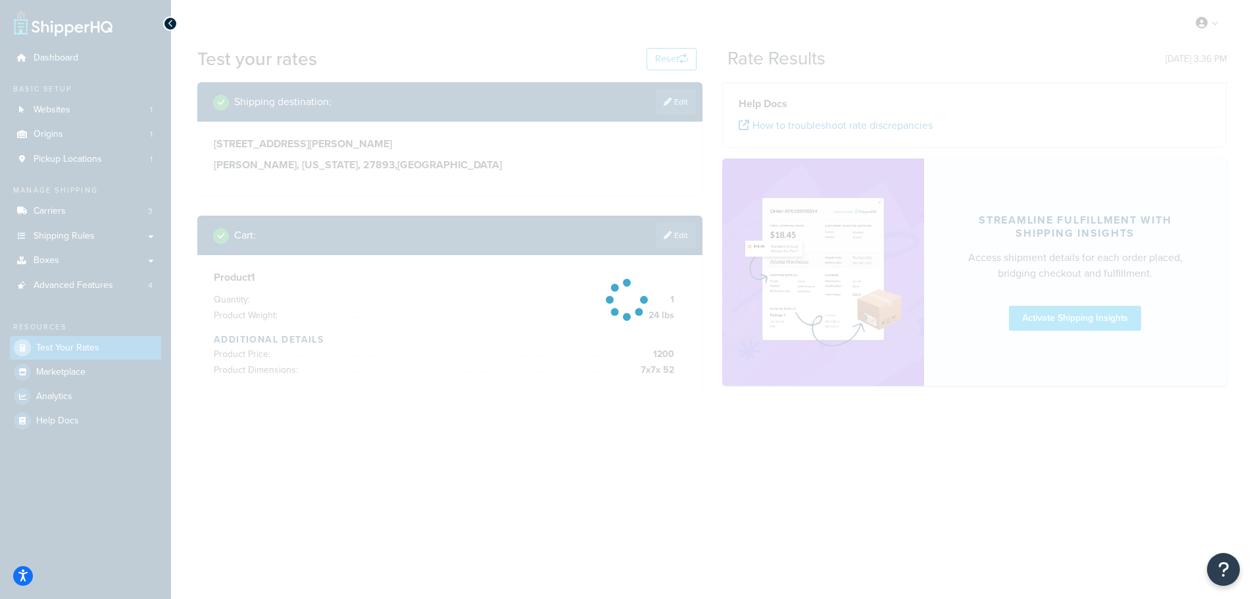
scroll to position [0, 0]
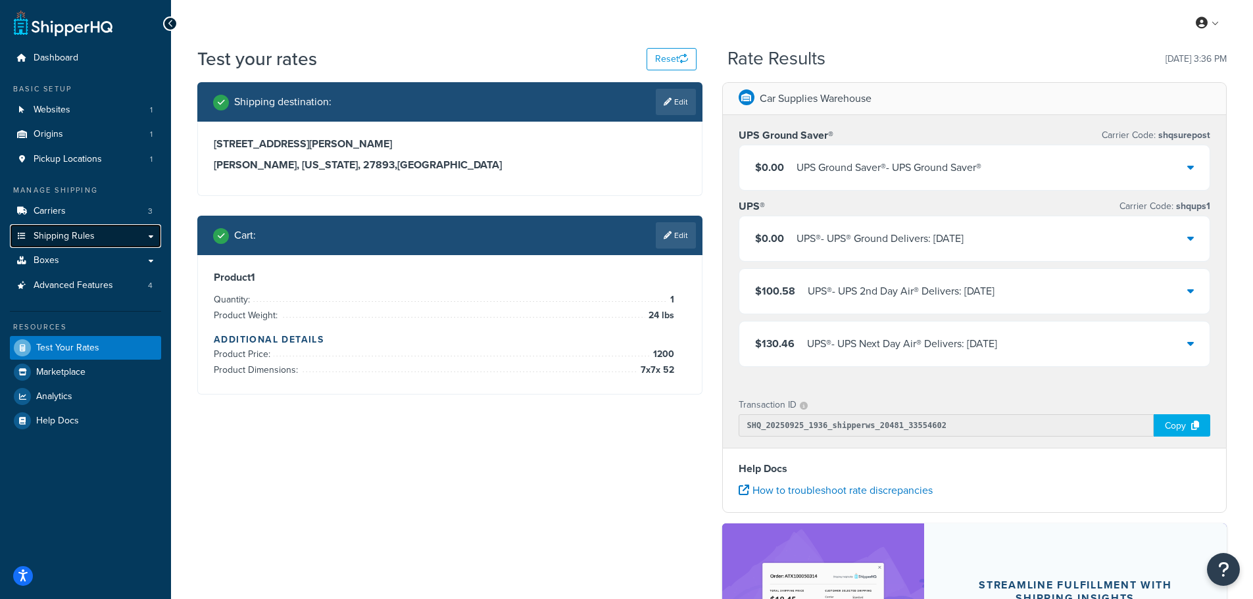
click at [105, 231] on link "Shipping Rules" at bounding box center [85, 236] width 151 height 24
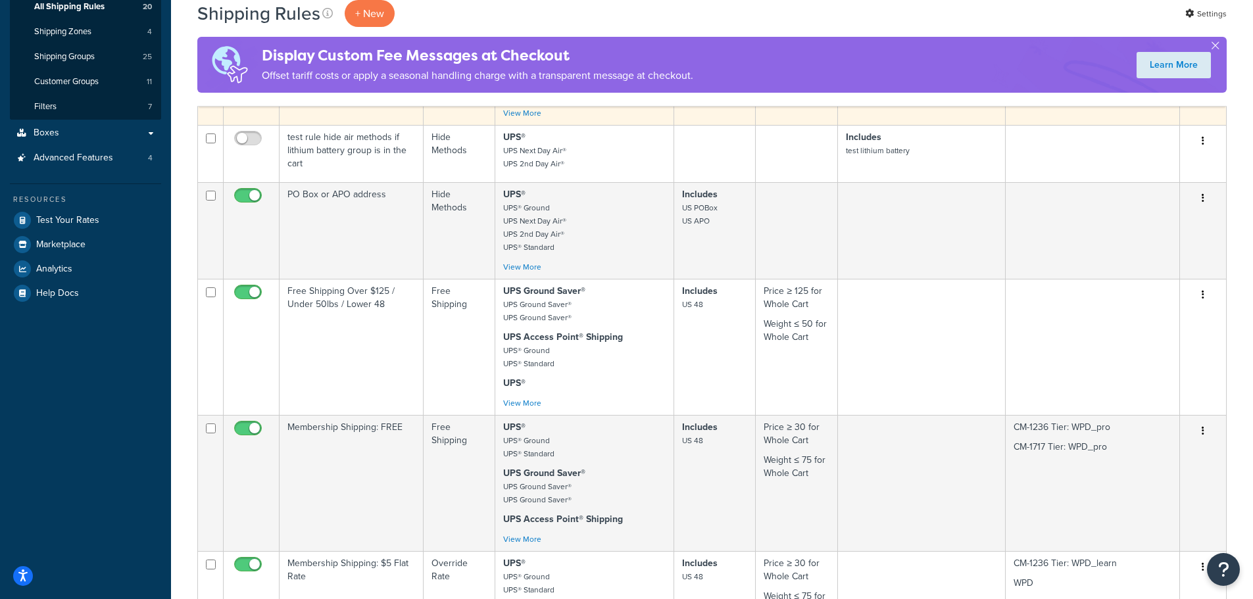
scroll to position [263, 0]
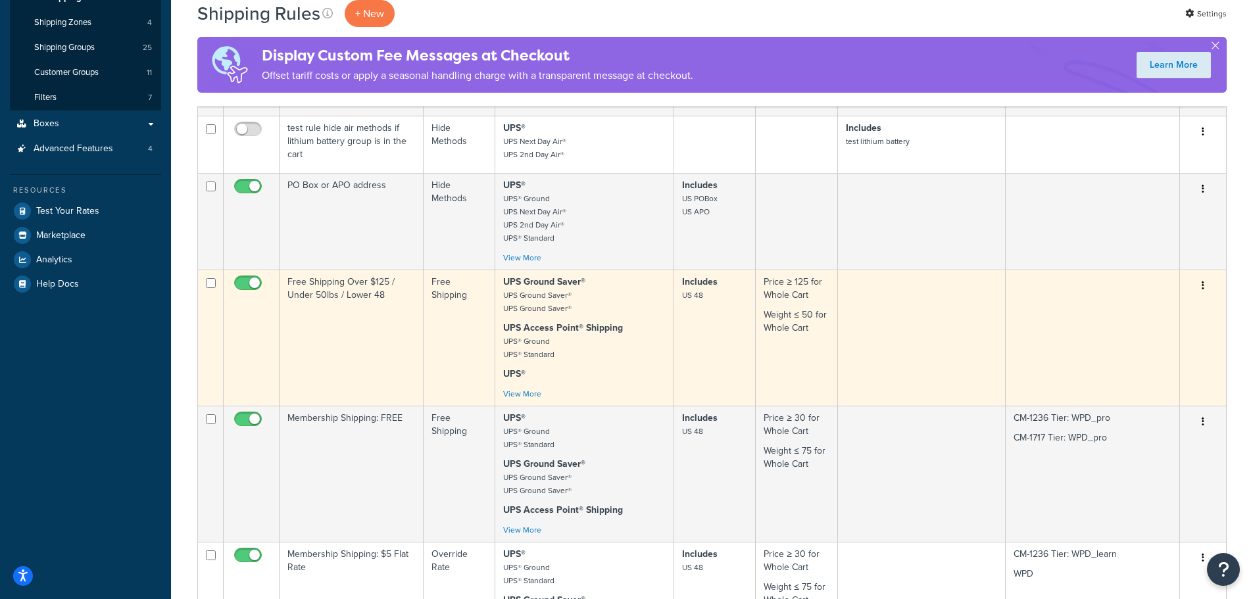
click at [400, 318] on td "Free Shipping Over $125 / Under 50lbs / Lower 48" at bounding box center [351, 338] width 144 height 136
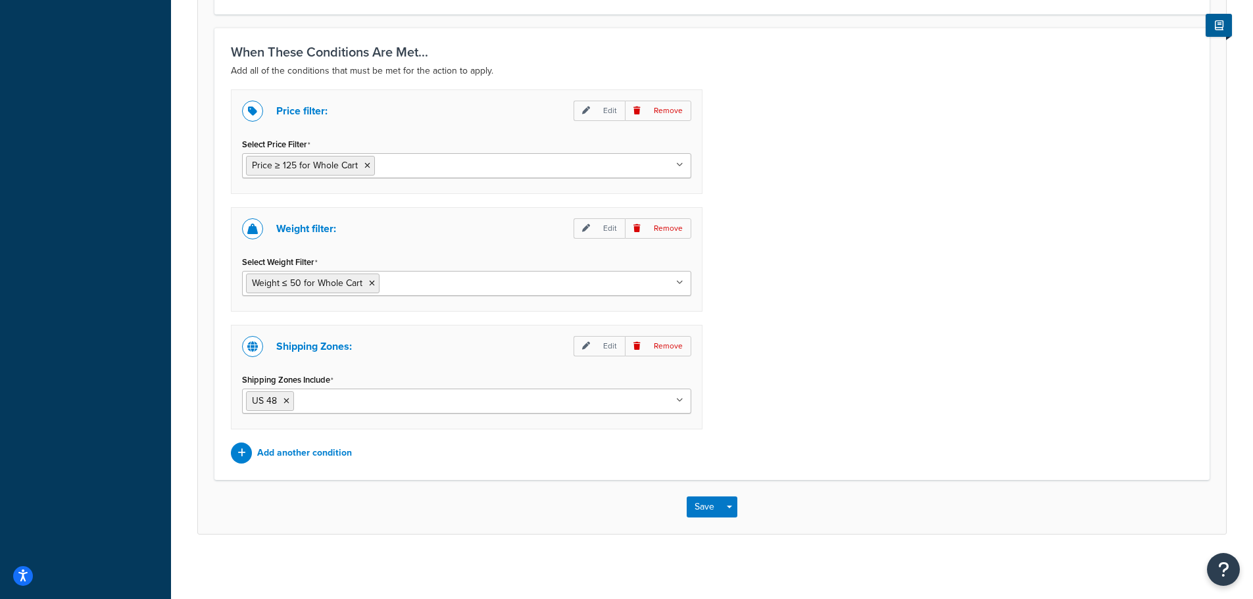
scroll to position [1034, 0]
click at [327, 448] on p "Add another condition" at bounding box center [304, 451] width 95 height 18
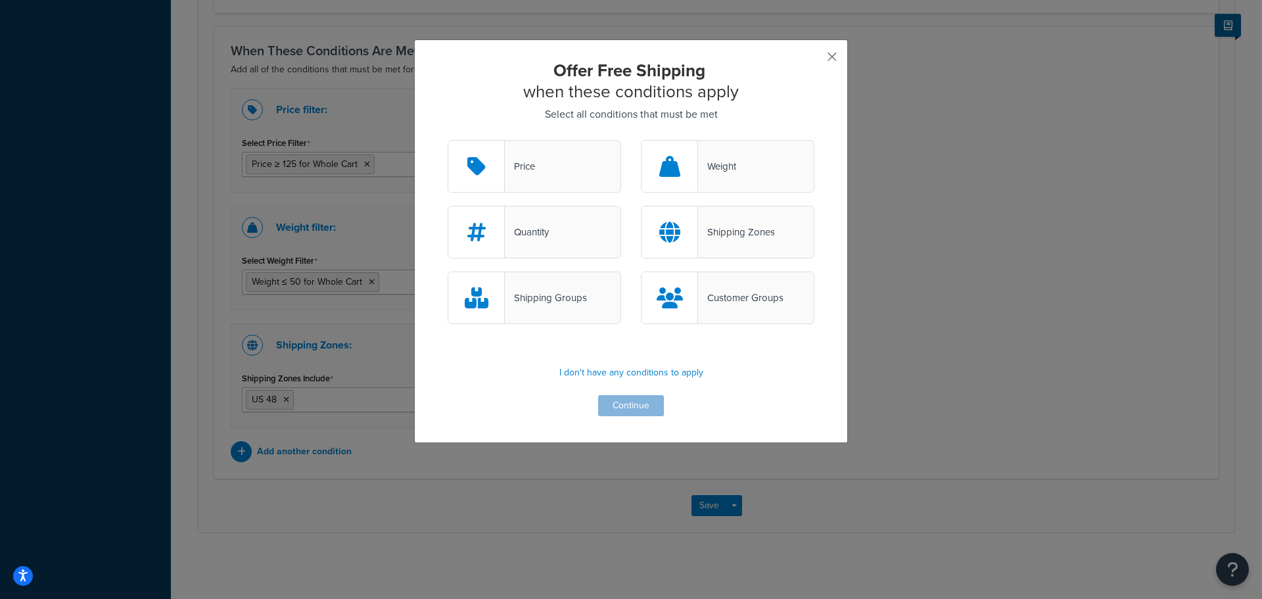
click at [815, 60] on button "button" at bounding box center [812, 61] width 3 height 3
type input "Free shipping for the entire order when all 3 conditions are met:- Total purcha…"
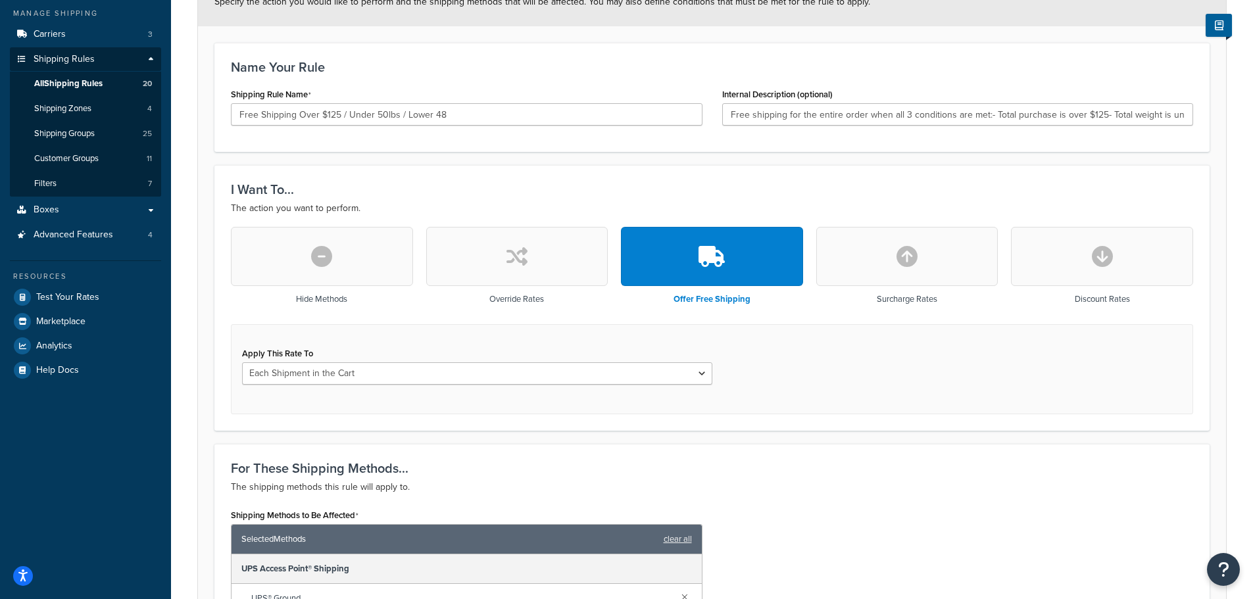
scroll to position [114, 0]
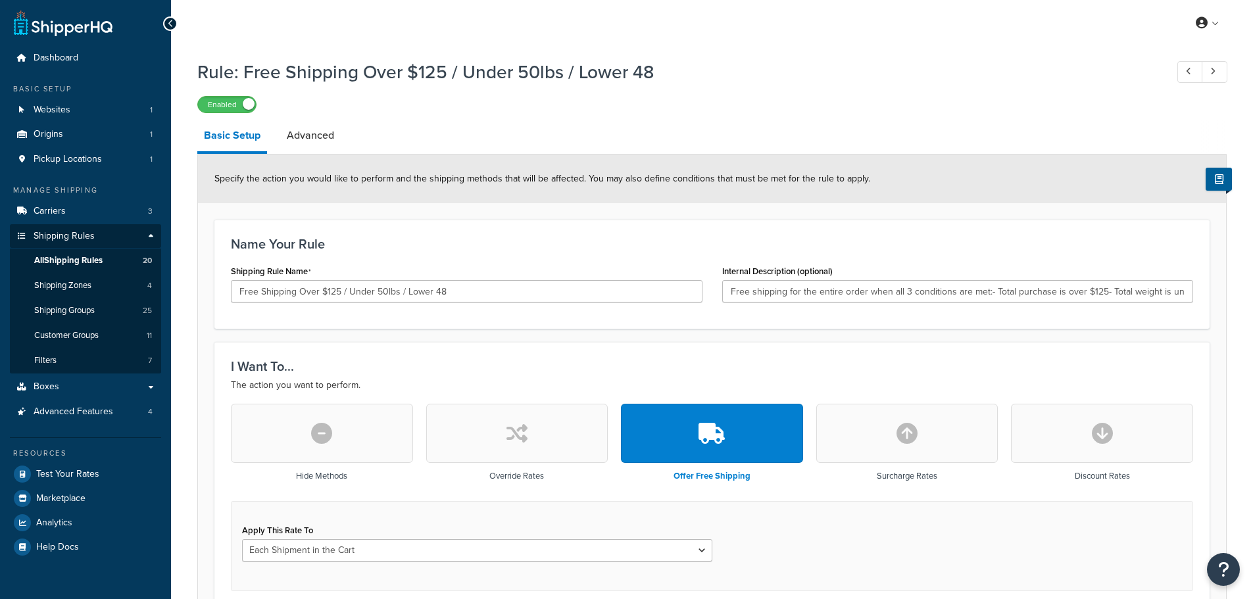
scroll to position [114, 0]
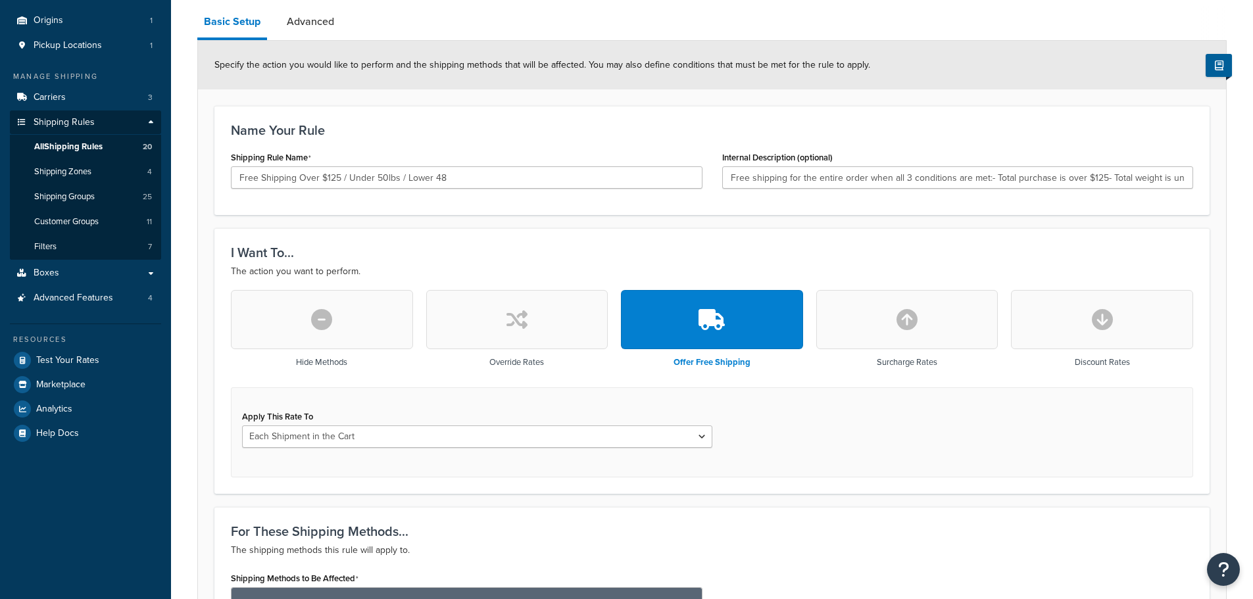
type input "Free shipping for the entire order when all 3 conditions are met:- Total purcha…"
click at [82, 358] on span "Test Your Rates" at bounding box center [67, 360] width 63 height 11
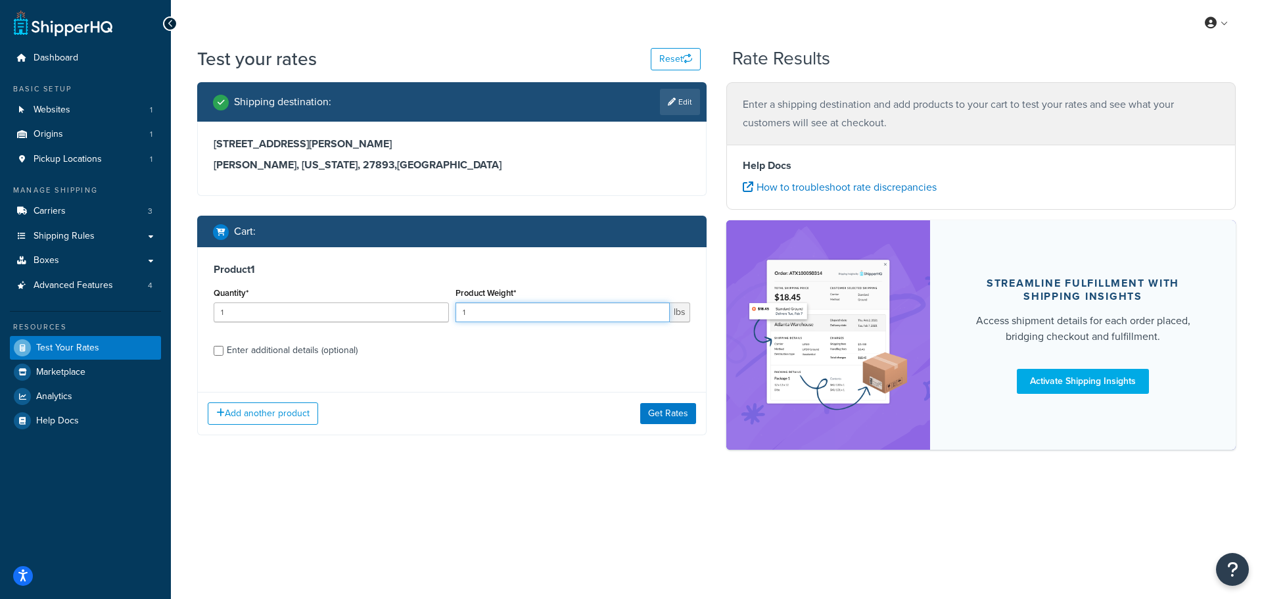
drag, startPoint x: 502, startPoint y: 312, endPoint x: 398, endPoint y: 312, distance: 103.2
click at [407, 312] on div "Quantity* 1 Product Weight* 1 lbs" at bounding box center [451, 308] width 483 height 48
type input "24"
click at [219, 352] on input "Enter additional details (optional)" at bounding box center [219, 351] width 10 height 10
checkbox input "true"
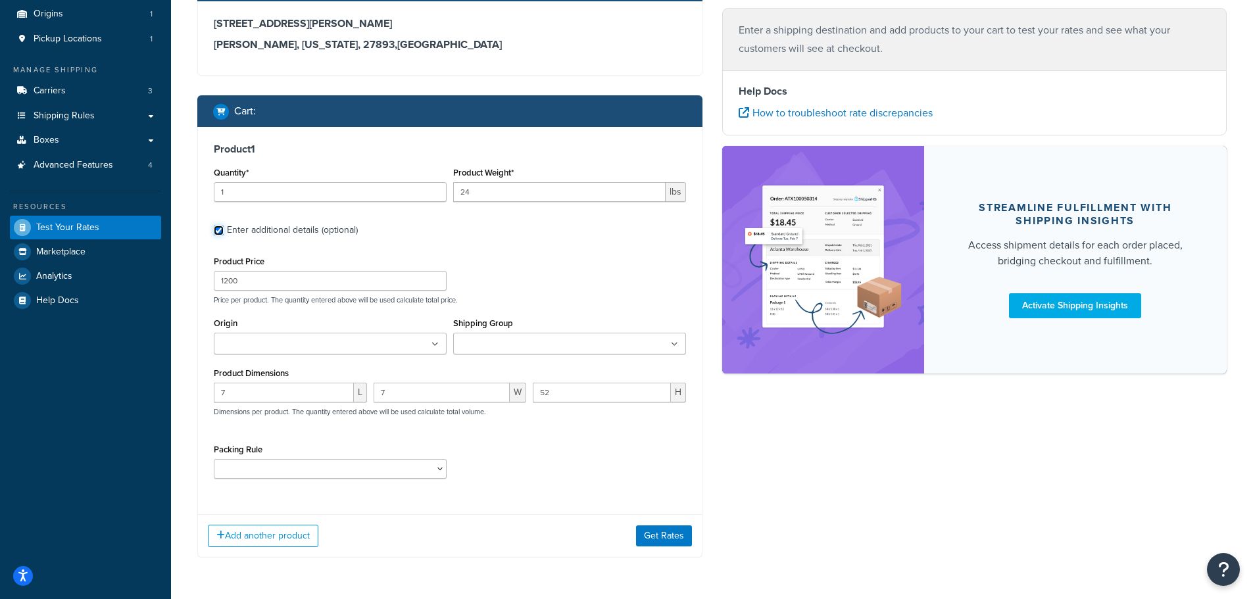
scroll to position [131, 0]
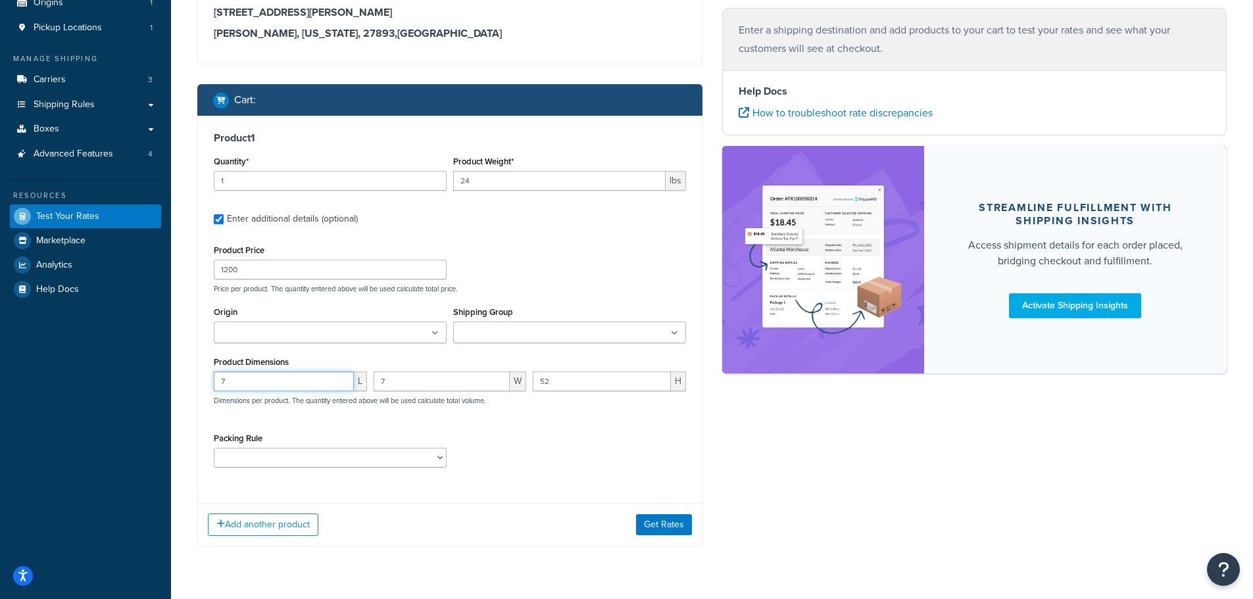
drag, startPoint x: 263, startPoint y: 383, endPoint x: 202, endPoint y: 376, distance: 61.5
click at [202, 376] on div "Product 1 Quantity* 1 Product Weight* 24 lbs Enter additional details (optional…" at bounding box center [450, 304] width 504 height 377
type input "52"
type input "7"
click at [667, 523] on button "Get Rates" at bounding box center [664, 524] width 56 height 21
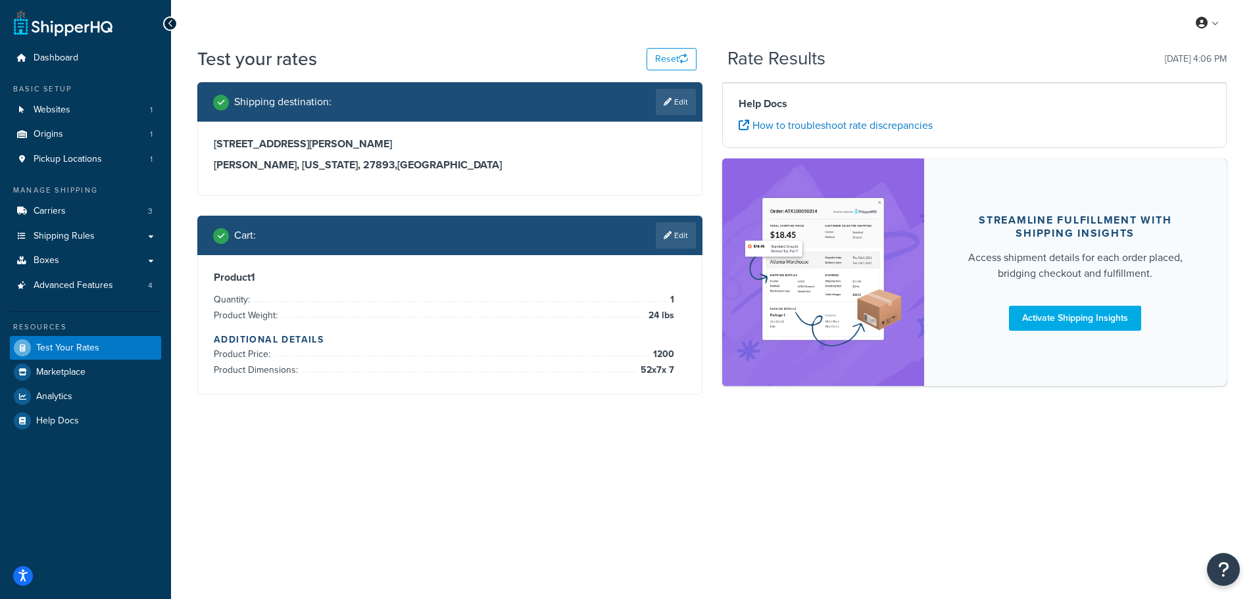
scroll to position [0, 0]
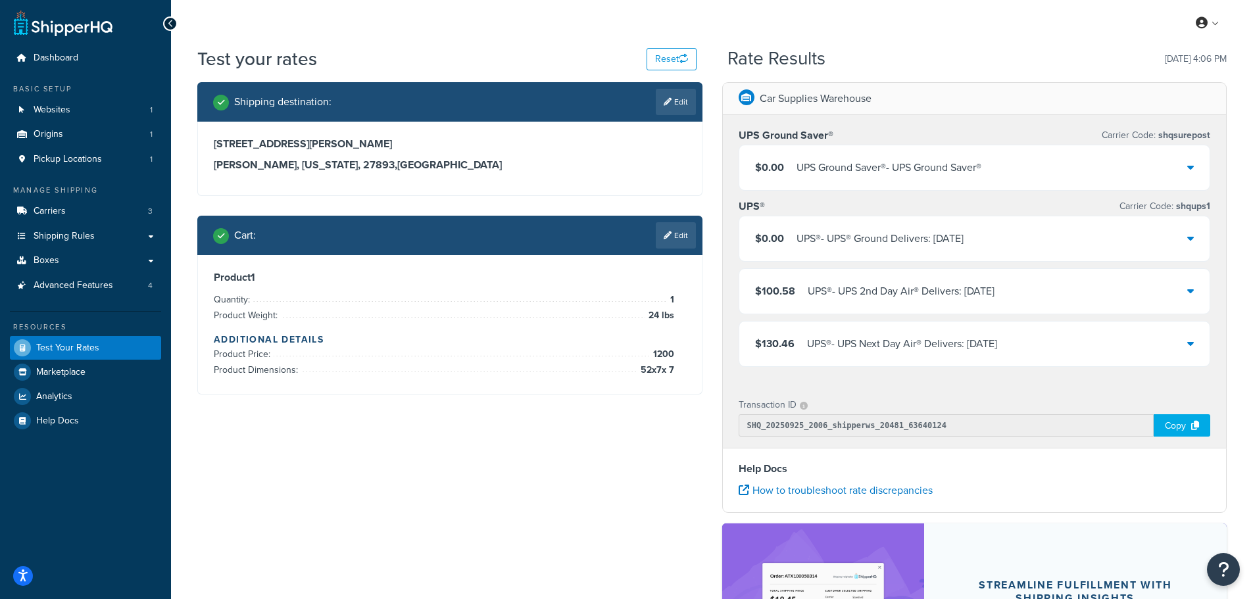
click at [1024, 166] on div "$0.00 UPS Ground Saver® - UPS Ground Saver®" at bounding box center [974, 167] width 471 height 45
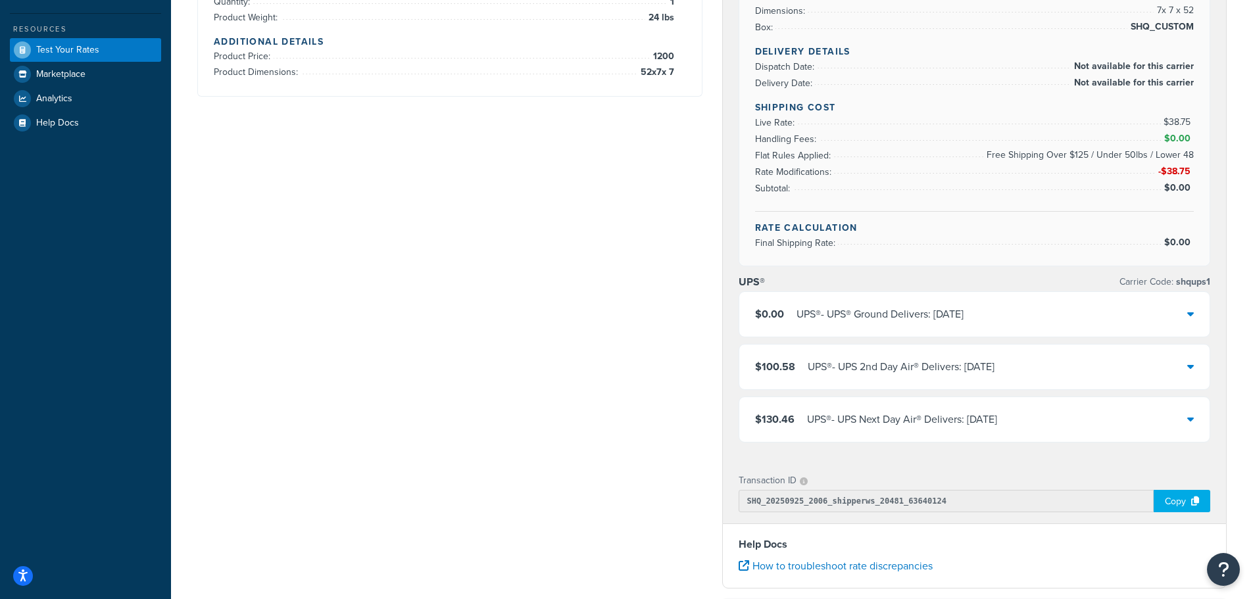
scroll to position [329, 0]
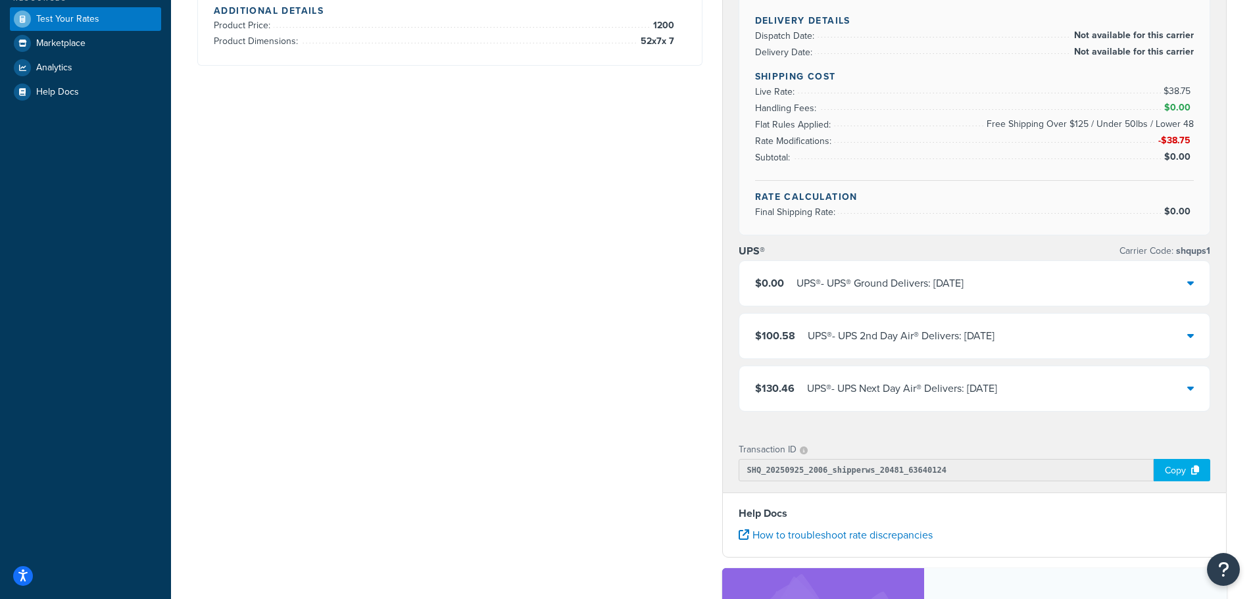
click at [1055, 282] on div "$0.00 UPS® - UPS® Ground Delivers: [DATE]" at bounding box center [974, 283] width 471 height 45
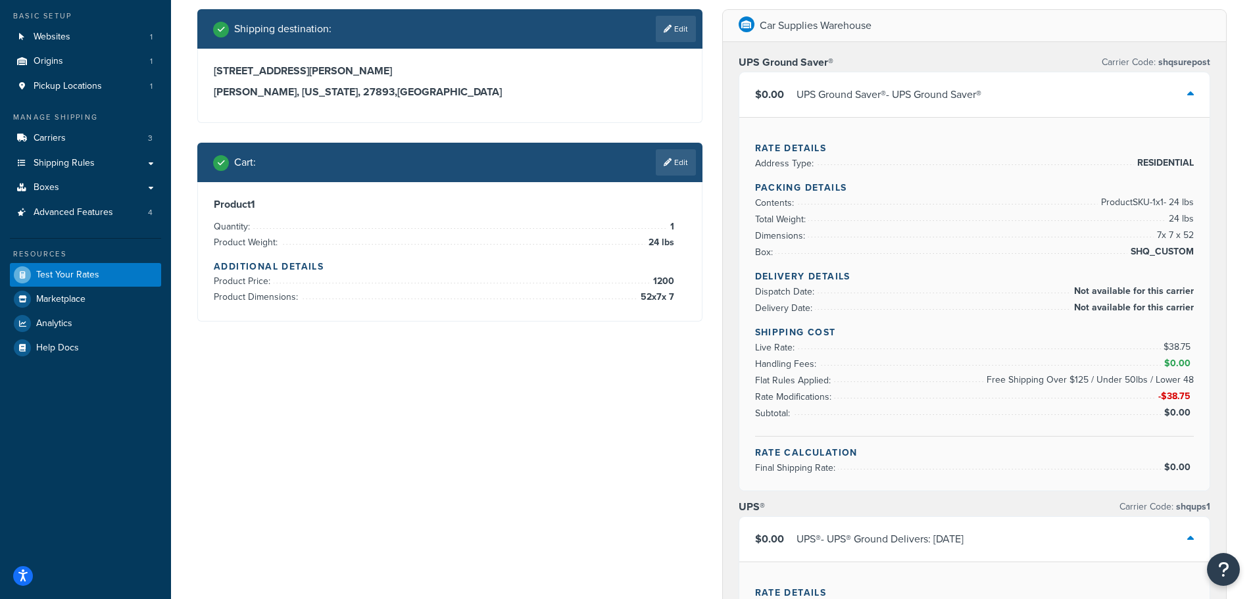
scroll to position [66, 0]
